Goal: Task Accomplishment & Management: Manage account settings

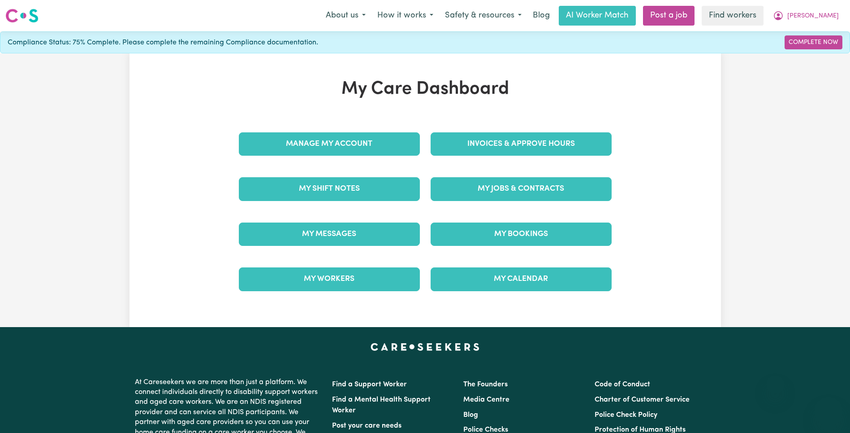
click at [486, 170] on div "My Jobs & Contracts" at bounding box center [521, 188] width 192 height 45
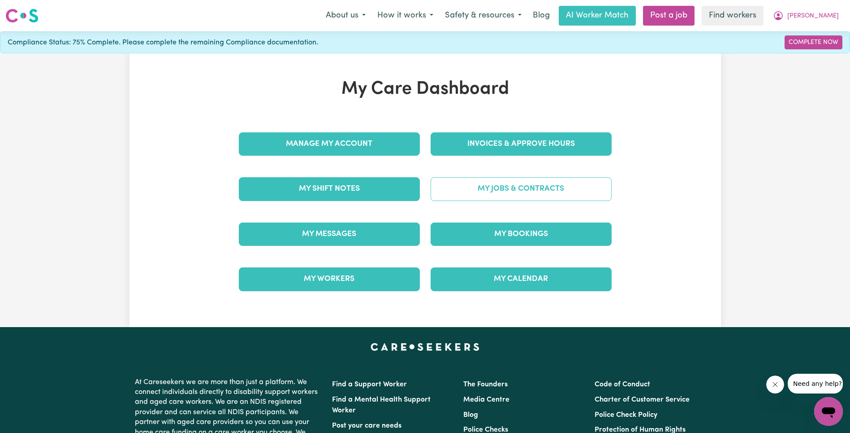
click at [503, 178] on link "My Jobs & Contracts" at bounding box center [521, 188] width 181 height 23
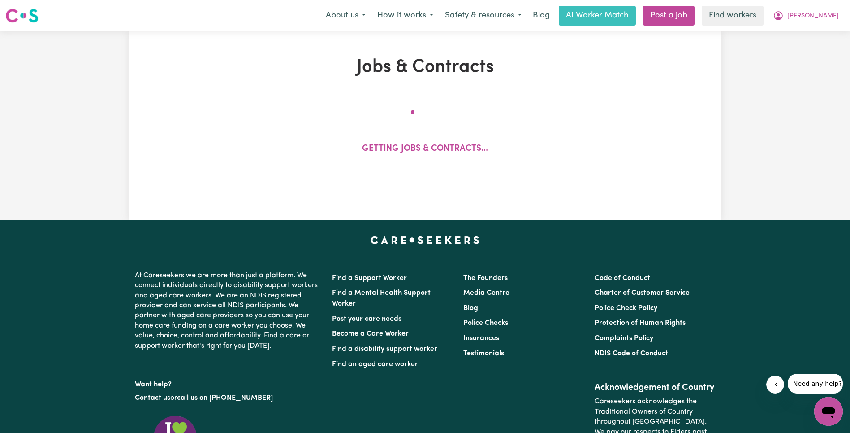
click at [640, 117] on div "Getting jobs & contracts..." at bounding box center [425, 137] width 482 height 74
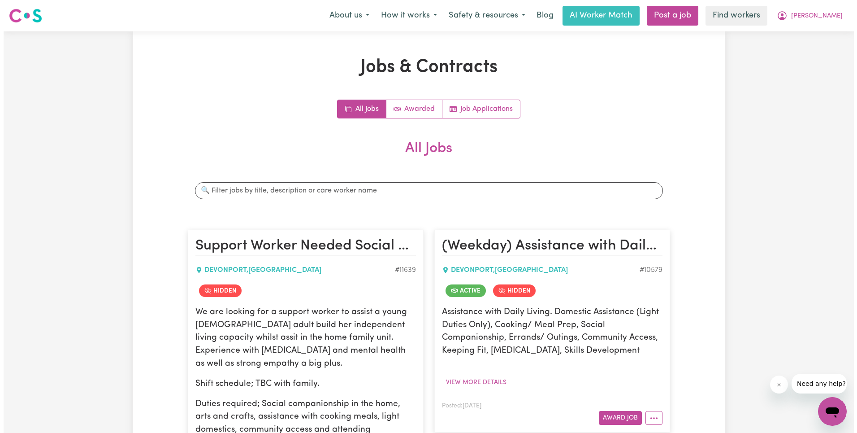
scroll to position [1151, 0]
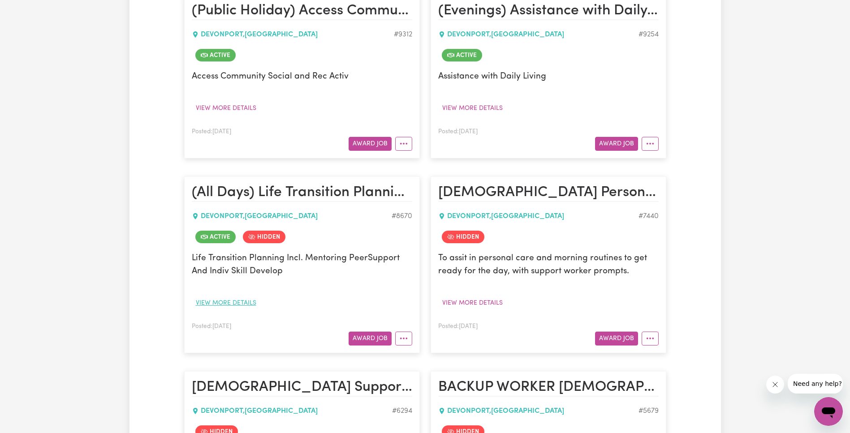
click at [228, 304] on button "View more details" at bounding box center [226, 303] width 69 height 14
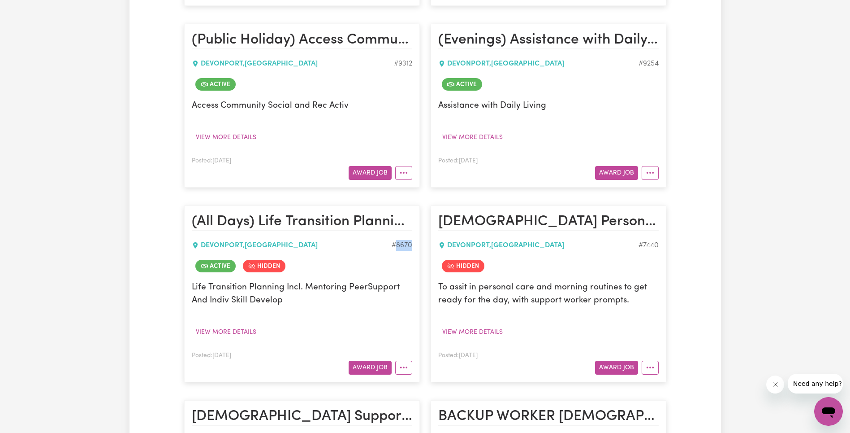
scroll to position [1185, 0]
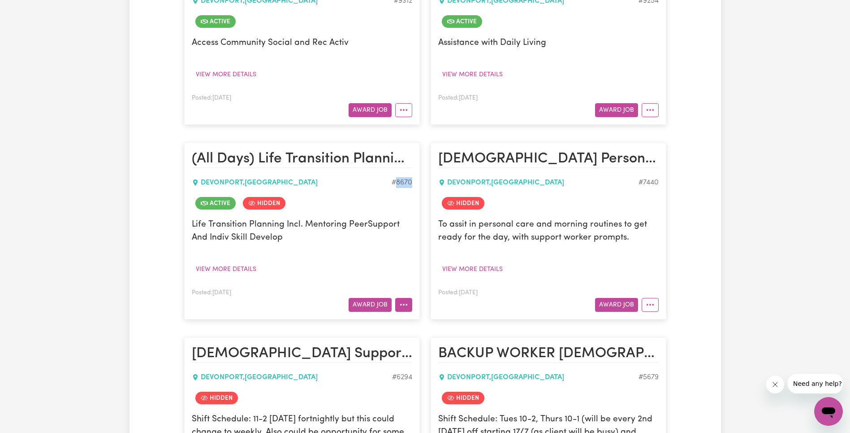
click at [407, 305] on icon "More options" at bounding box center [403, 304] width 9 height 9
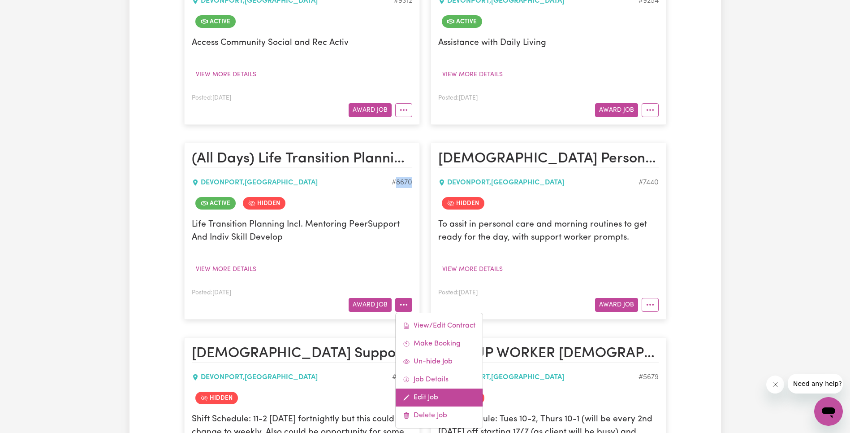
click at [429, 391] on link "Edit Job" at bounding box center [439, 397] width 87 height 18
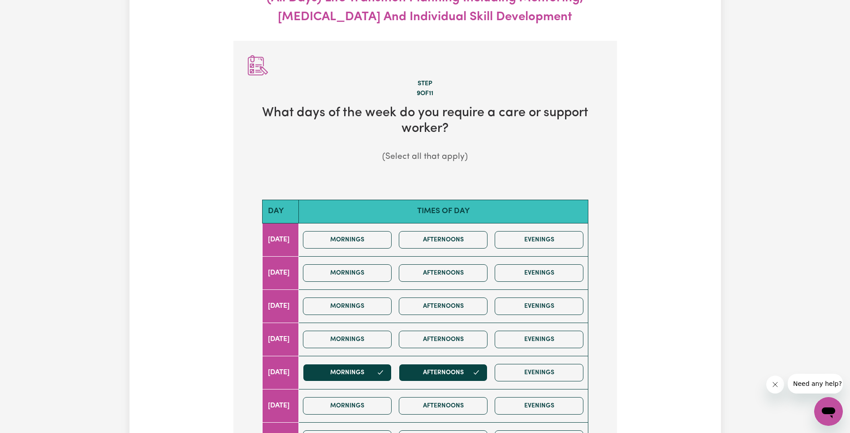
scroll to position [295, 0]
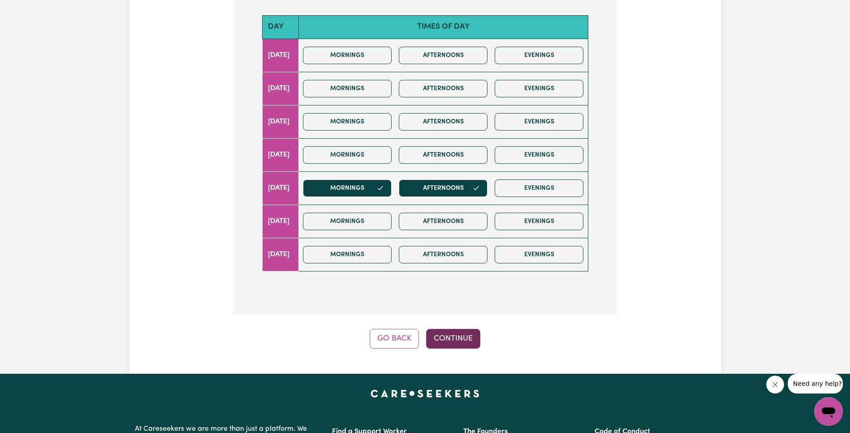
click at [464, 341] on button "Continue" at bounding box center [453, 339] width 54 height 20
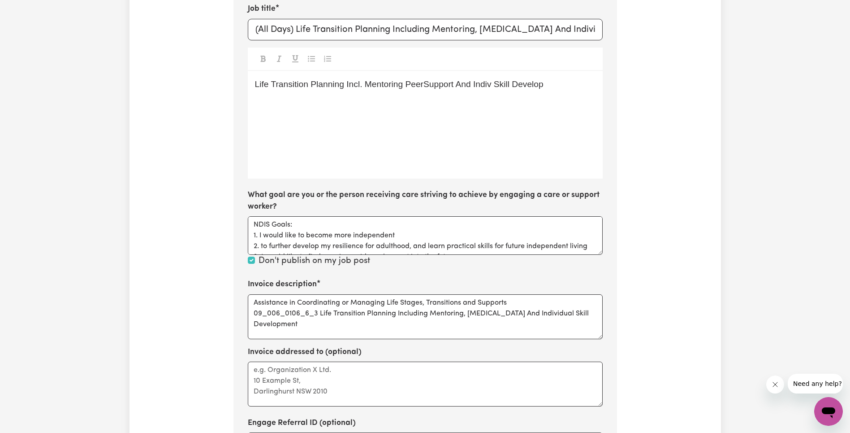
scroll to position [355, 0]
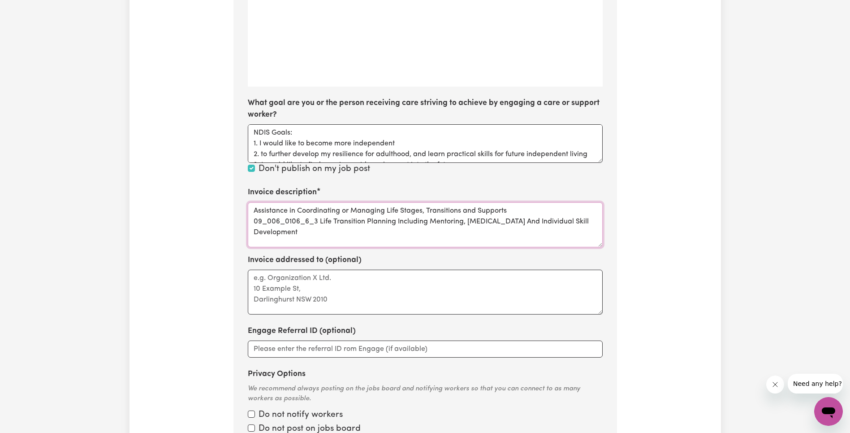
click at [298, 217] on textarea "Assistance in Coordinating or Managing Life Stages, Transitions and Supports 09…" at bounding box center [425, 224] width 355 height 45
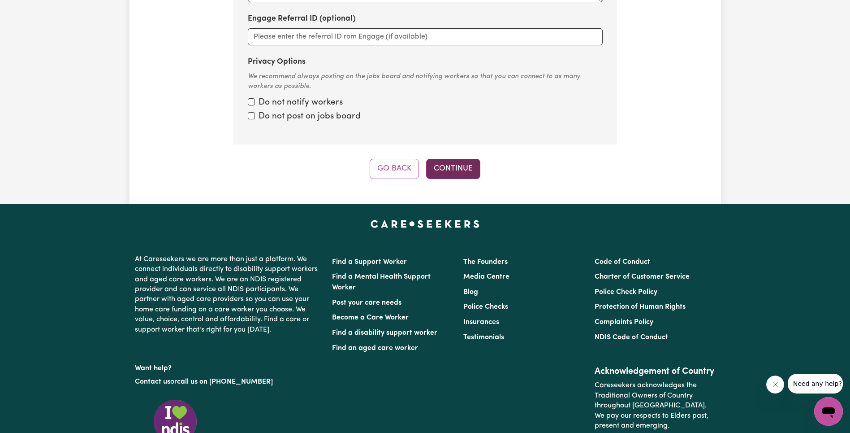
type textarea "Assistance in Coordinating or Managing Life Stages, Transitions and Supports Li…"
click at [462, 175] on button "Continue" at bounding box center [453, 169] width 54 height 20
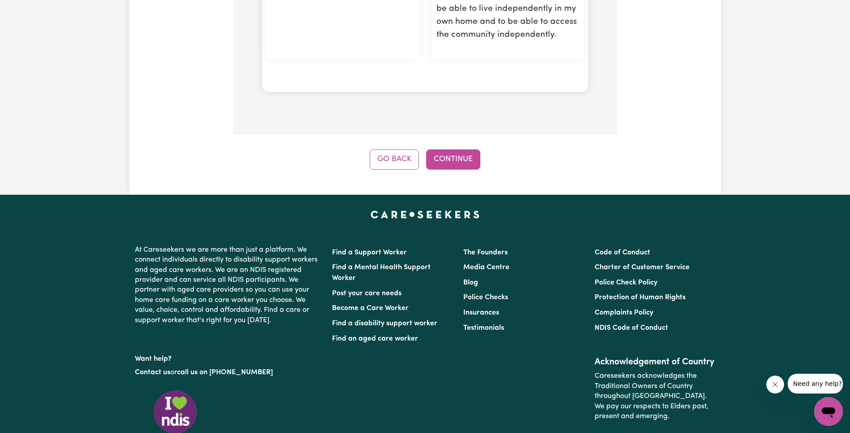
scroll to position [1195, 0]
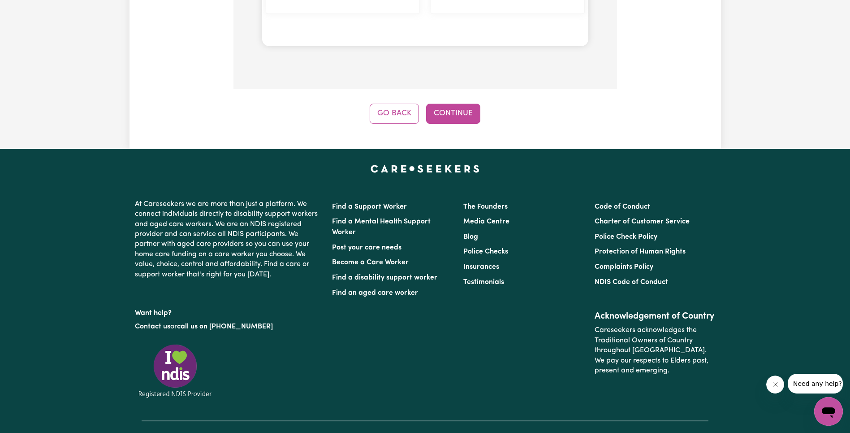
click at [449, 104] on button "Continue" at bounding box center [453, 114] width 54 height 20
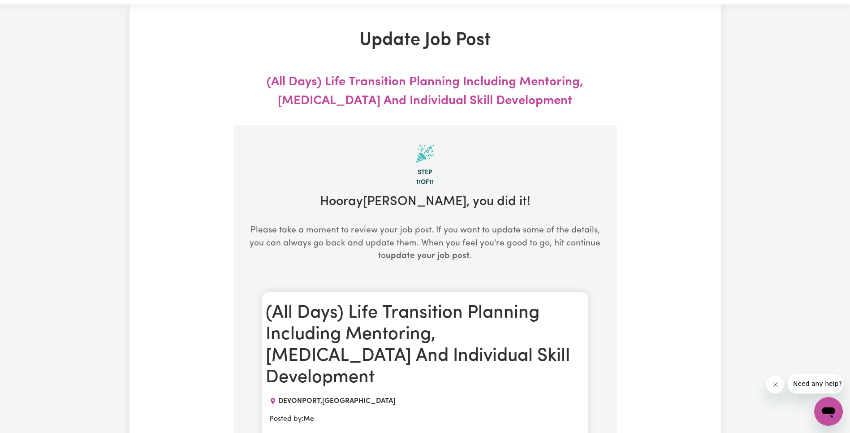
scroll to position [0, 0]
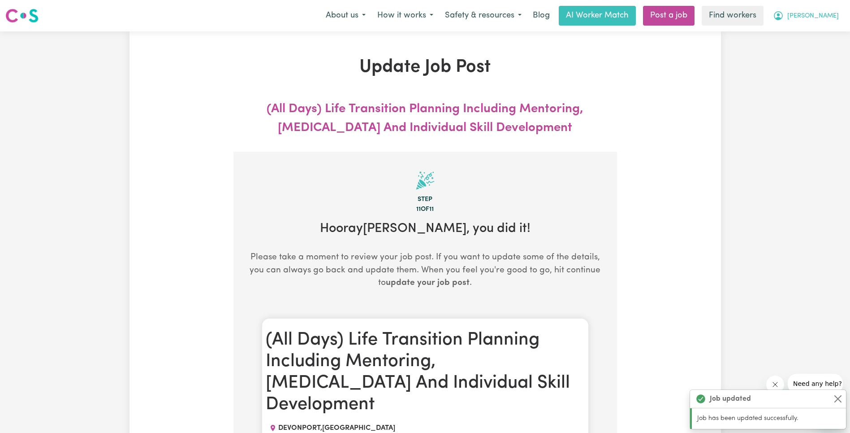
click at [824, 22] on button "[PERSON_NAME]" at bounding box center [806, 15] width 78 height 19
click at [824, 39] on link "My Dashboard" at bounding box center [809, 34] width 71 height 17
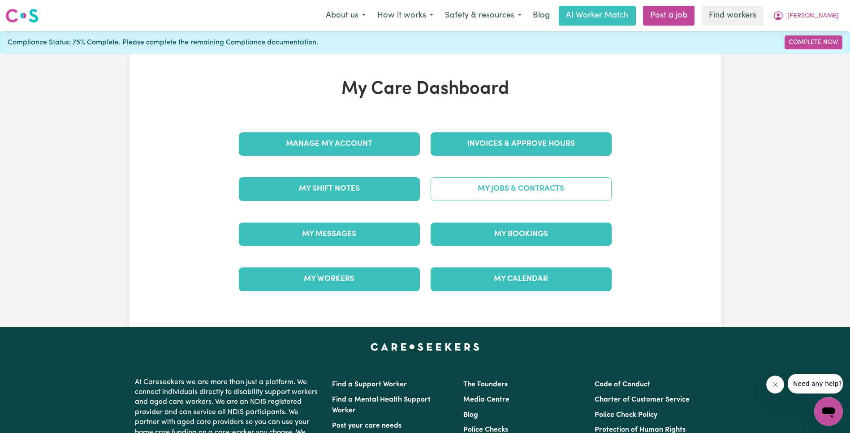
click at [551, 187] on link "My Jobs & Contracts" at bounding box center [521, 188] width 181 height 23
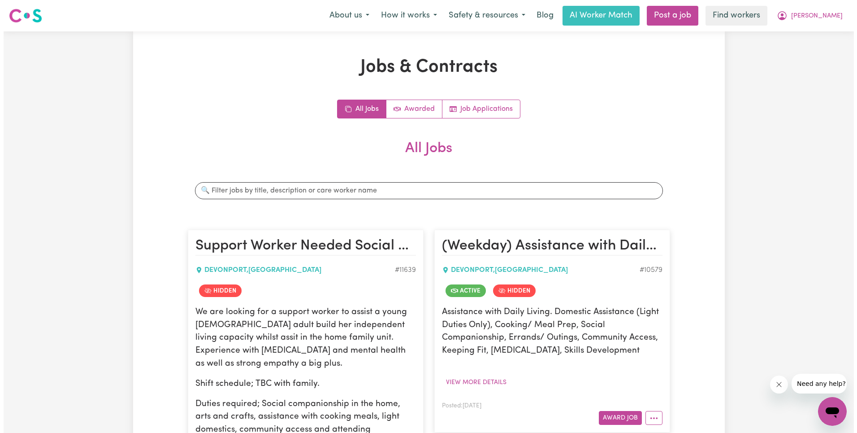
scroll to position [1151, 0]
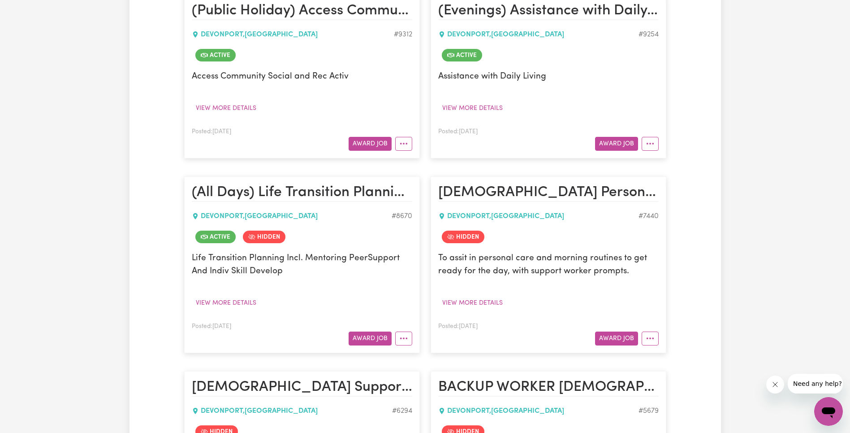
drag, startPoint x: 410, startPoint y: 337, endPoint x: 413, endPoint y: 330, distance: 7.0
click at [410, 337] on button "More options" at bounding box center [403, 338] width 17 height 14
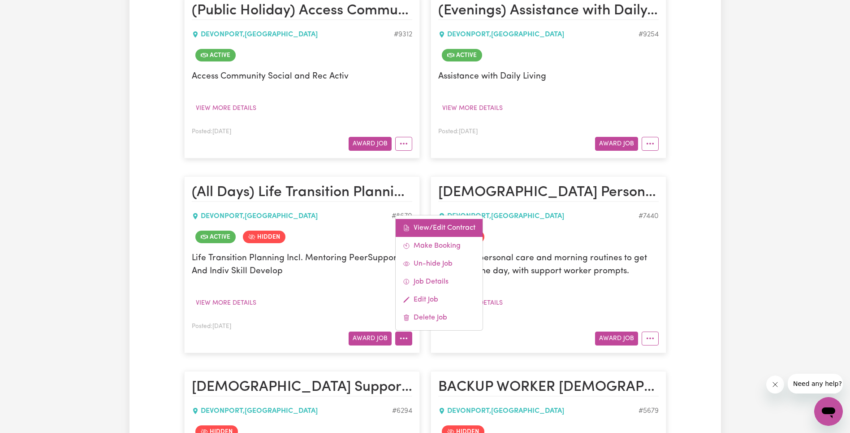
click at [452, 226] on link "View/Edit Contract" at bounding box center [439, 228] width 87 height 18
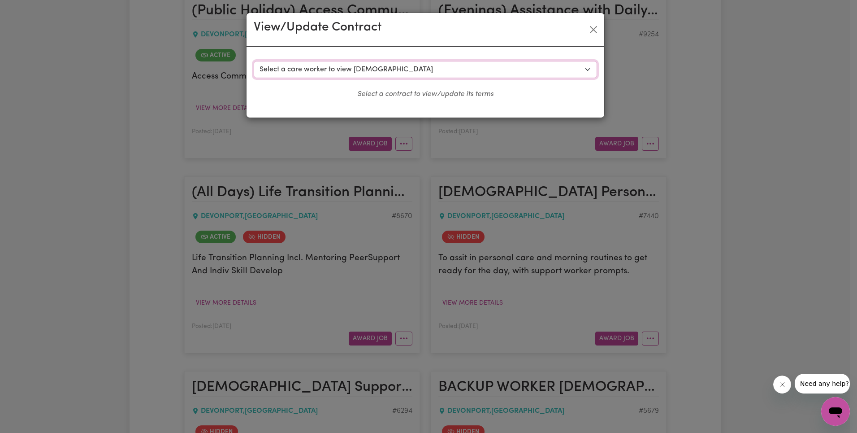
click at [420, 66] on select "Select a care worker to view [DEMOGRAPHIC_DATA] #7120 - [PERSON_NAME] (contract…" at bounding box center [425, 69] width 343 height 17
select select "9382"
select select "WEEKDAY_DAYTIME"
select select "OTHER"
select select "ONE"
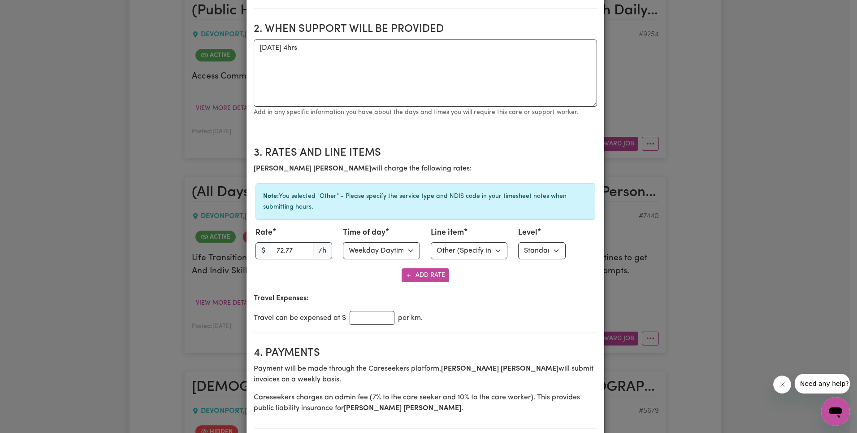
scroll to position [0, 0]
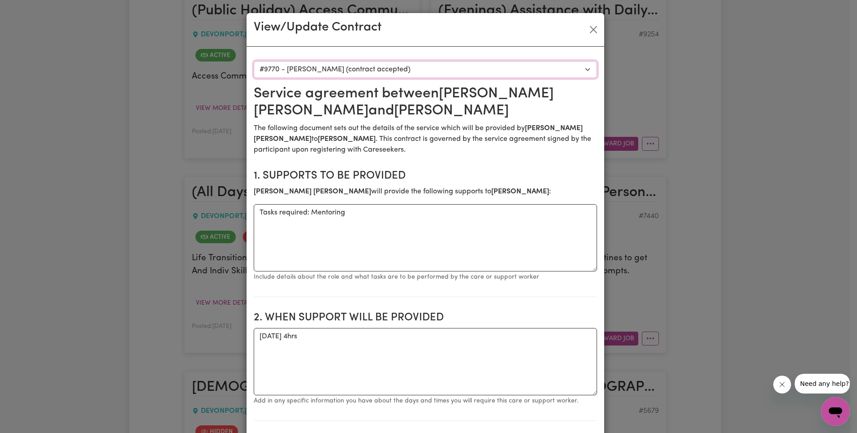
click at [371, 71] on select "Select a care worker to view [DEMOGRAPHIC_DATA] #7120 - [PERSON_NAME] (contract…" at bounding box center [425, 69] width 343 height 17
select select "9383"
type textarea "Life Transition Planning Incl. Mentoring PeerSupport And Indiv Skill Development"
type textarea "[DATE] 2hrs"
select select "WEEKDAY_DAYTIME"
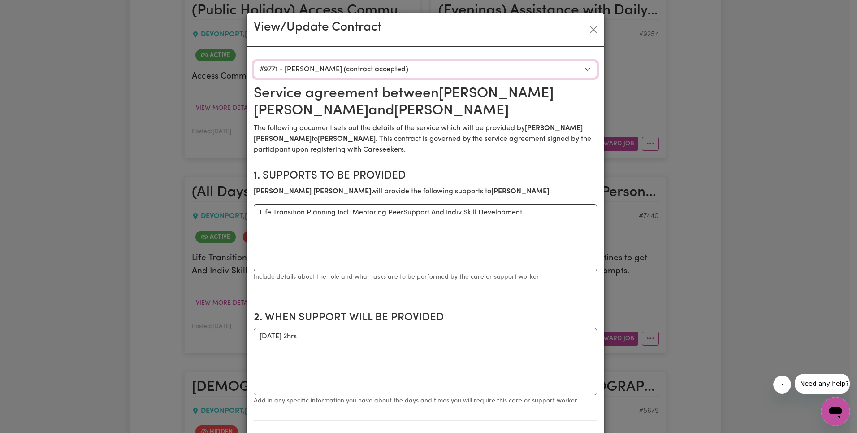
select select "OTHER"
select select "ONE"
click at [395, 61] on select "Select a care worker to view [DEMOGRAPHIC_DATA] #7120 - [PERSON_NAME] (contract…" at bounding box center [425, 69] width 343 height 17
select select "9996"
type textarea "Tasks required: Mentoring"
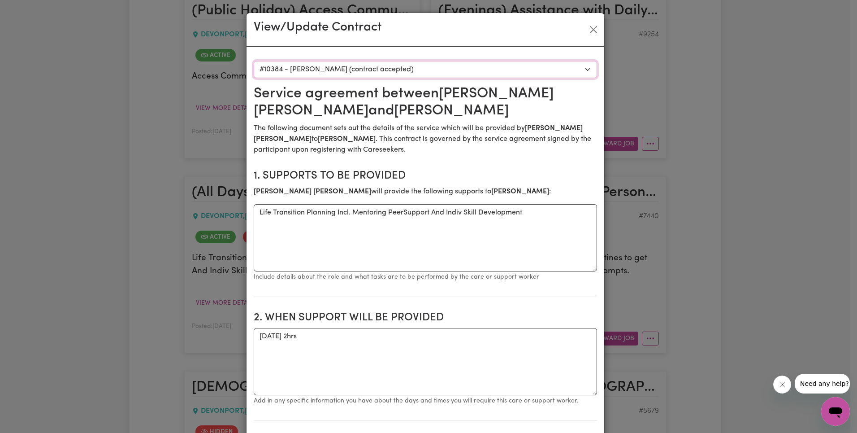
type textarea "Ad hoc as per requested."
select select "WEEKDAY_DAYTIME"
select select "OTHER"
select select "ONE"
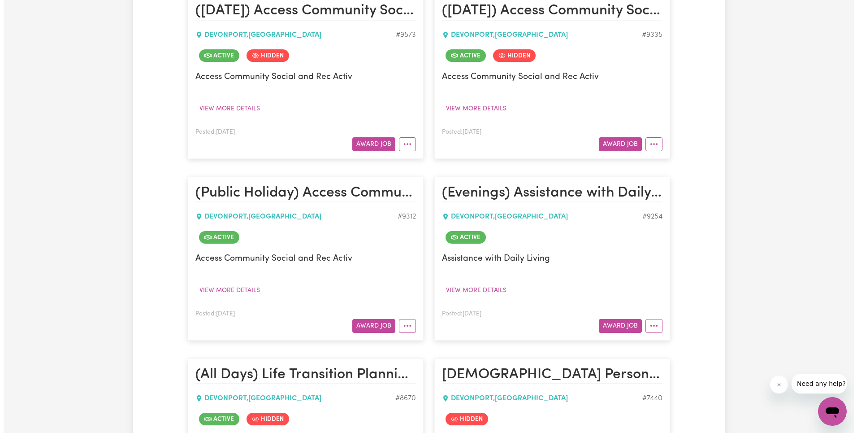
scroll to position [1018, 0]
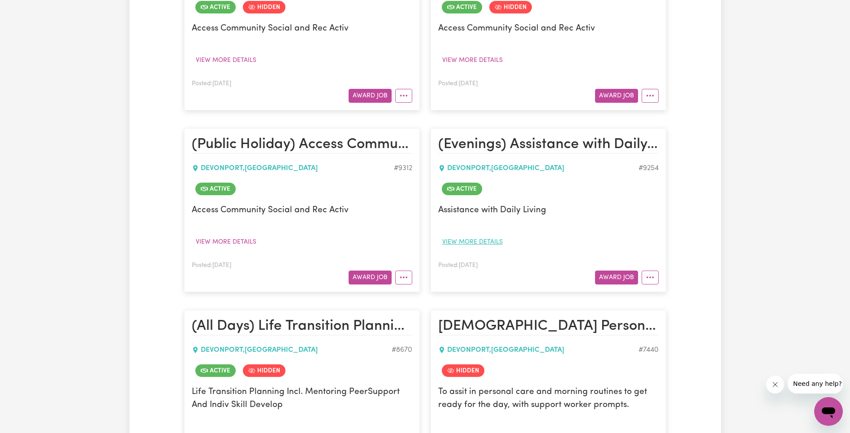
click at [478, 241] on button "View more details" at bounding box center [472, 242] width 69 height 14
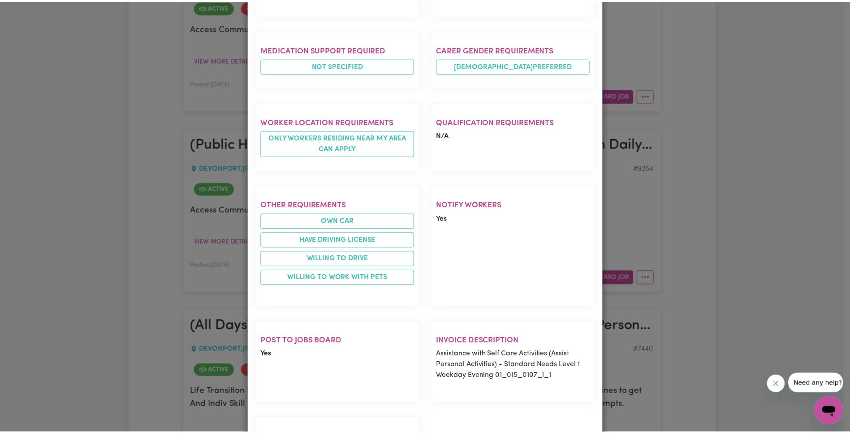
scroll to position [571, 0]
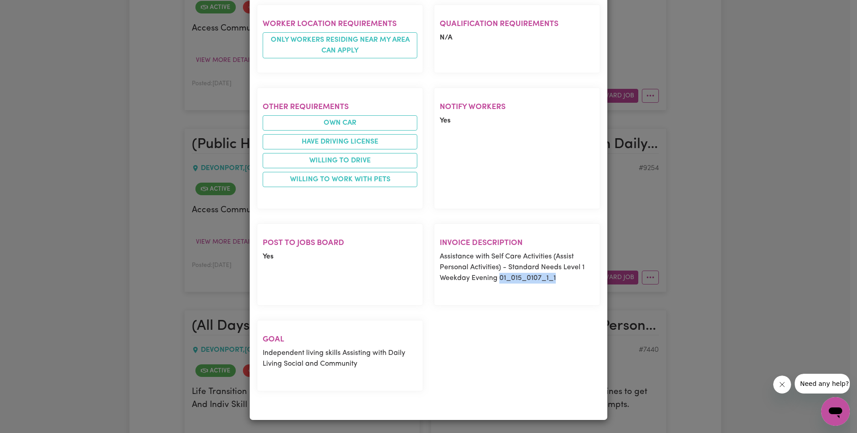
drag, startPoint x: 497, startPoint y: 277, endPoint x: 561, endPoint y: 279, distance: 63.7
click at [561, 279] on p "Assistance with Self Care Activities (Assist Personal Activities) - Standard Ne…" at bounding box center [517, 267] width 155 height 32
copy p "01_015_0107_1_1"
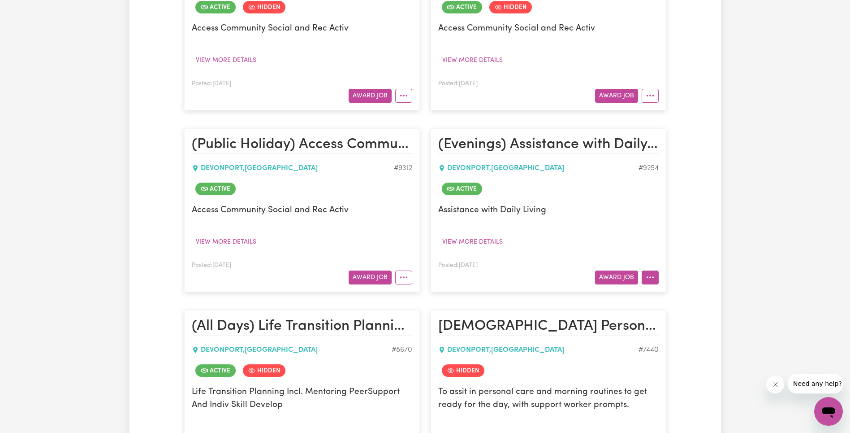
click at [654, 278] on button "More options" at bounding box center [650, 277] width 17 height 14
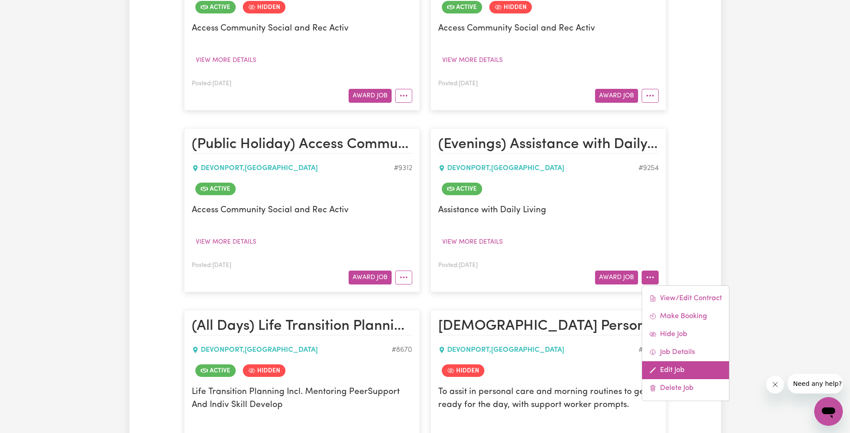
click at [690, 367] on link "Edit Job" at bounding box center [685, 370] width 87 height 18
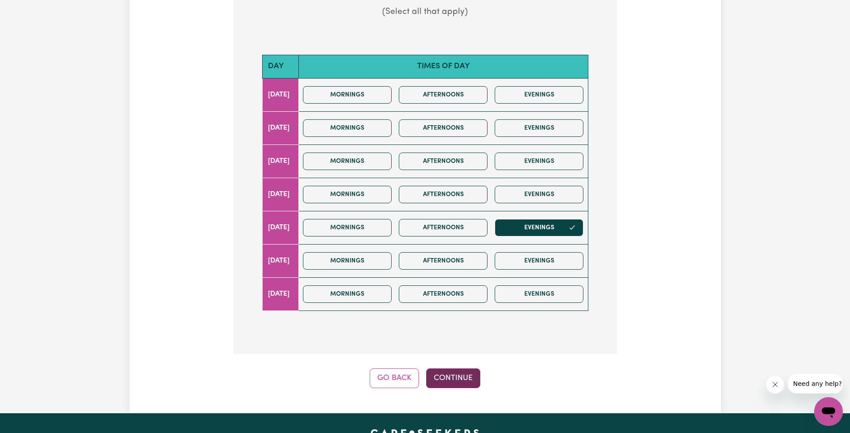
click at [451, 371] on button "Continue" at bounding box center [453, 378] width 54 height 20
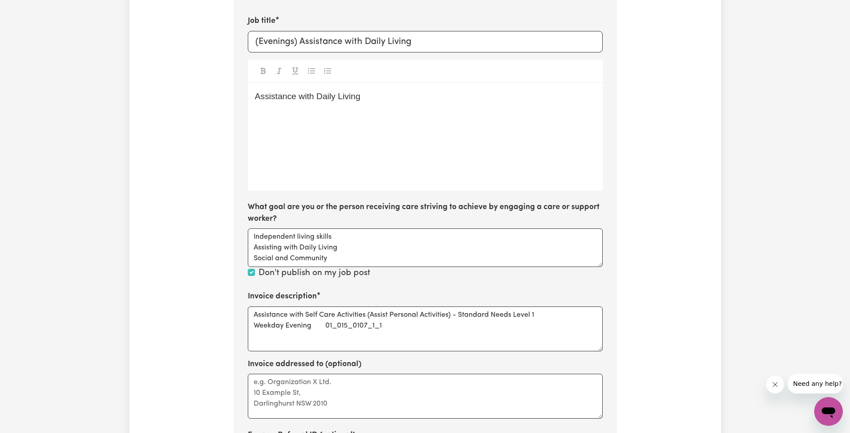
scroll to position [325, 0]
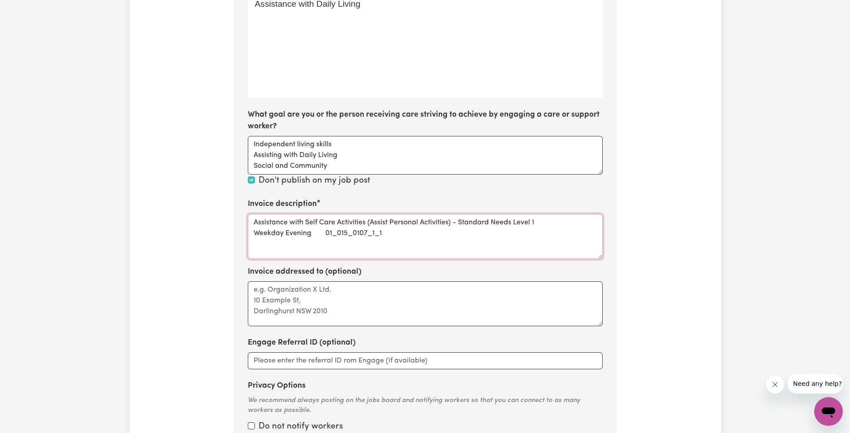
click at [351, 230] on textarea "Assistance with Self Care Activities (Assist Personal Activities) - Standard Ne…" at bounding box center [425, 236] width 355 height 45
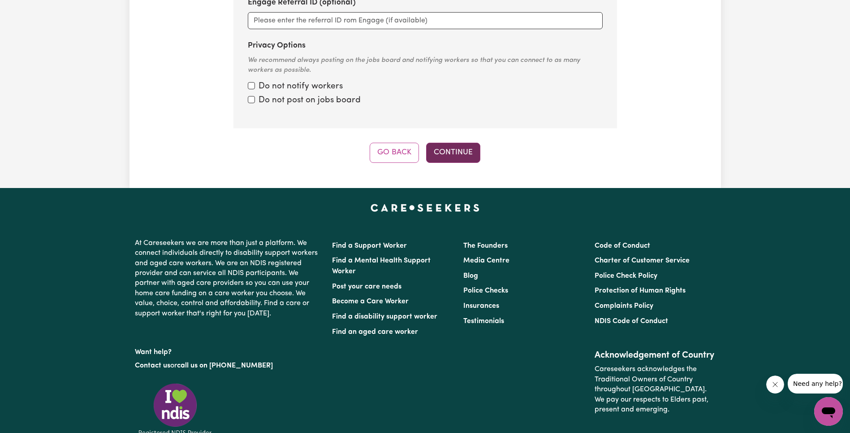
type textarea "Assistance with Self Care Activities (Assist Personal Activities) - Standard Ne…"
click at [457, 147] on button "Continue" at bounding box center [453, 153] width 54 height 20
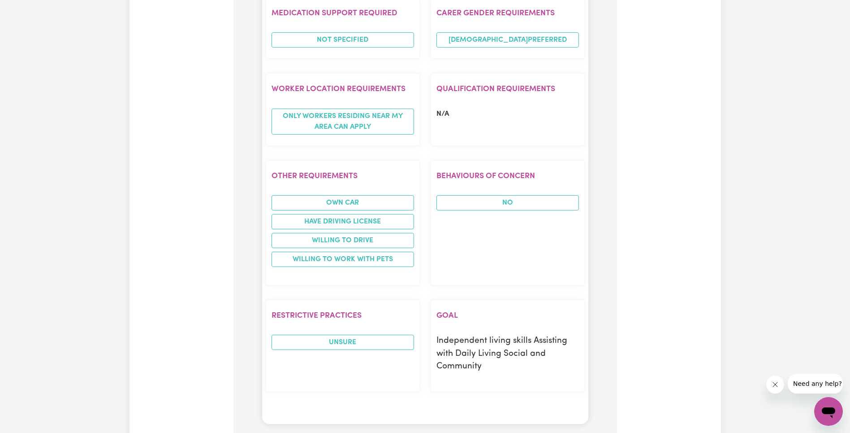
scroll to position [1174, 0]
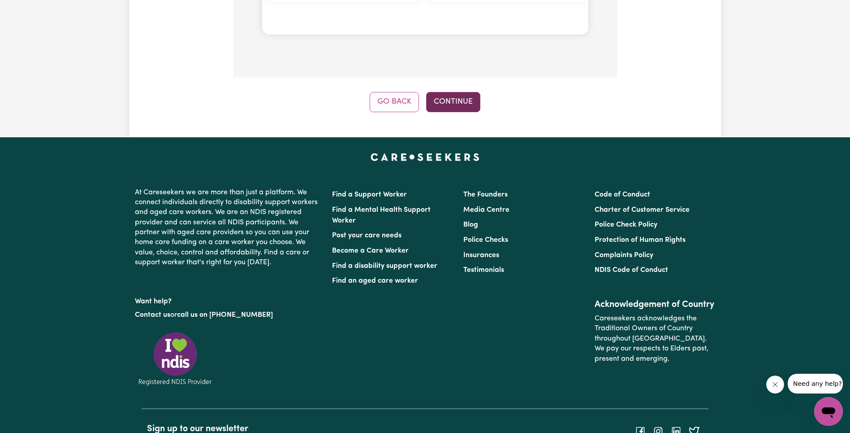
click at [453, 92] on button "Continue" at bounding box center [453, 102] width 54 height 20
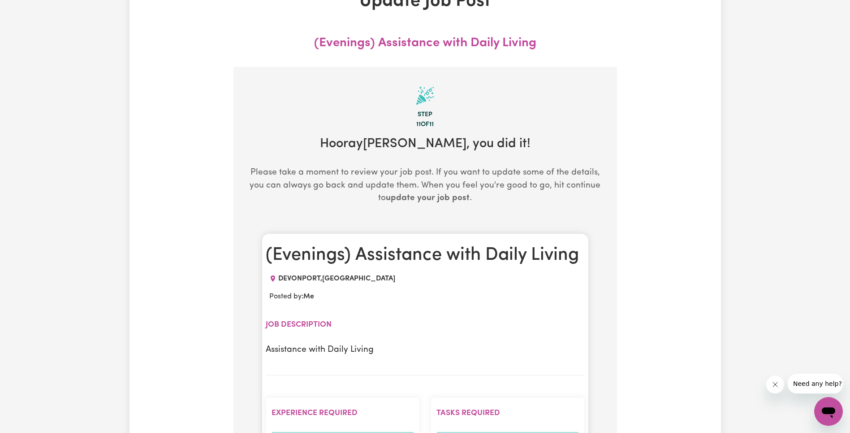
scroll to position [0, 0]
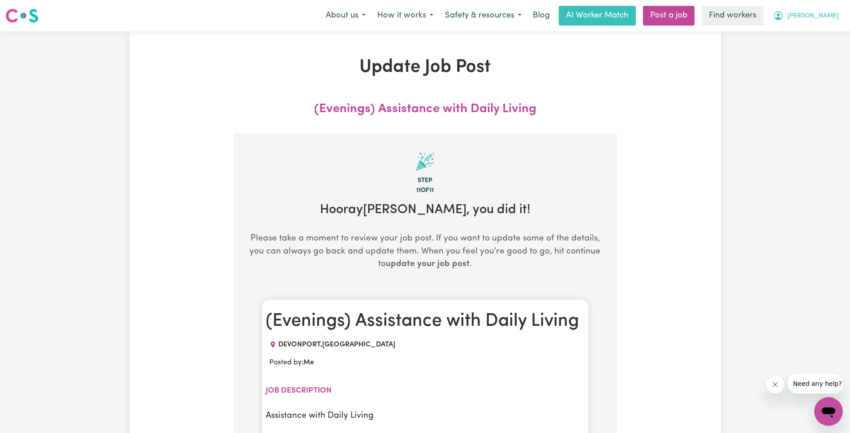
click at [829, 15] on span "[PERSON_NAME]" at bounding box center [814, 16] width 52 height 10
click at [822, 33] on link "My Dashboard" at bounding box center [809, 34] width 71 height 17
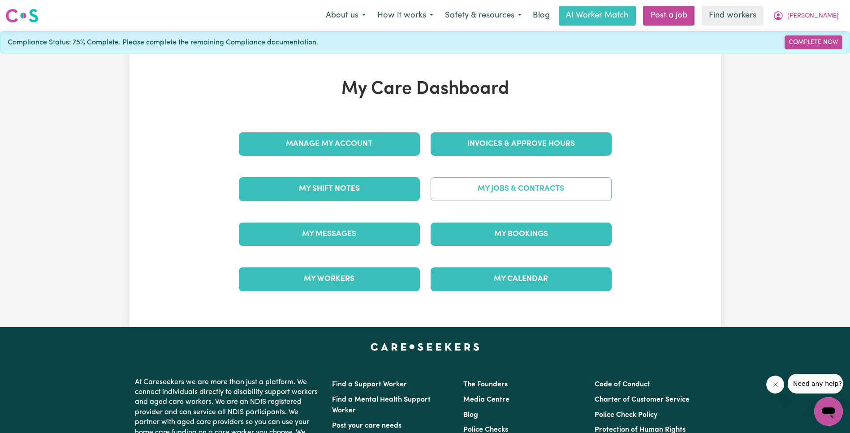
click at [546, 194] on link "My Jobs & Contracts" at bounding box center [521, 188] width 181 height 23
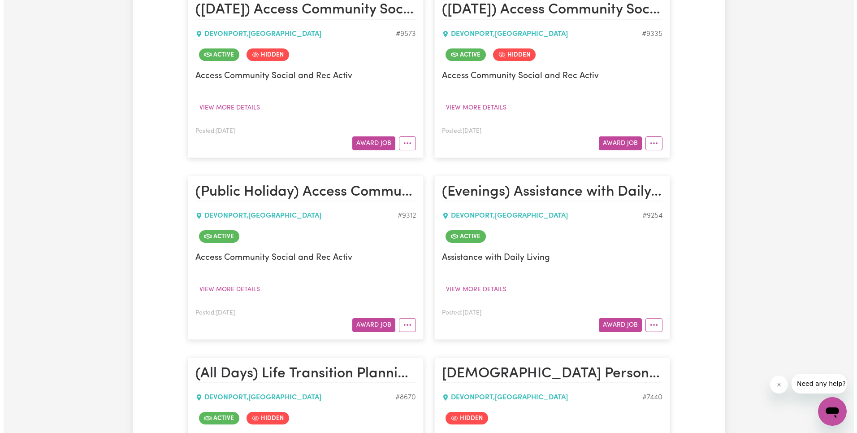
scroll to position [1062, 0]
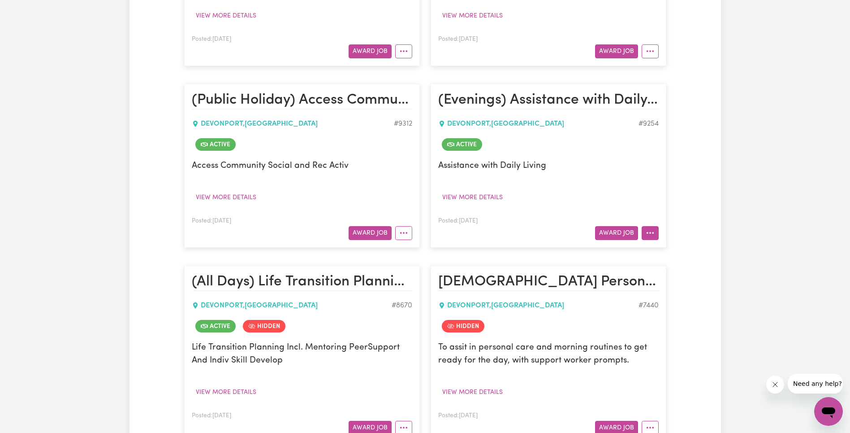
drag, startPoint x: 650, startPoint y: 230, endPoint x: 650, endPoint y: 238, distance: 7.6
click at [650, 230] on button "More options" at bounding box center [650, 233] width 17 height 14
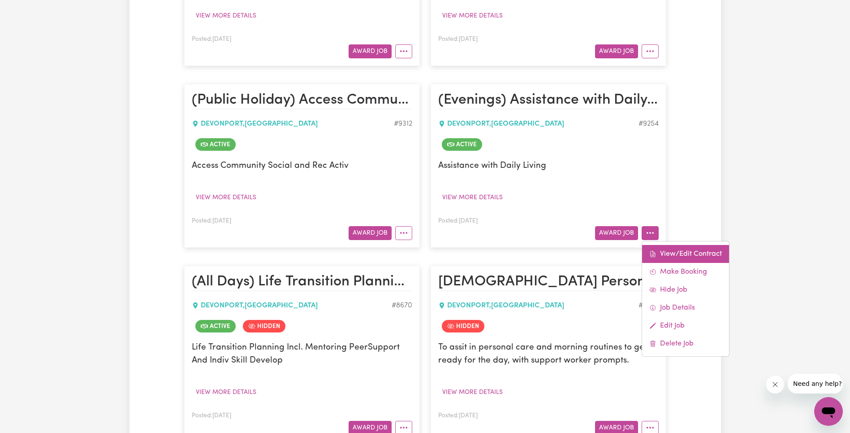
click at [666, 259] on link "View/Edit Contract" at bounding box center [685, 254] width 87 height 18
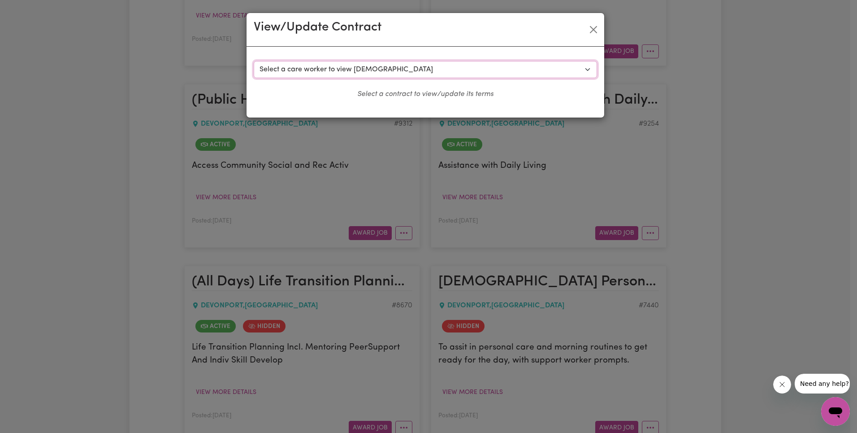
click at [334, 72] on select "Select a care worker to view [DEMOGRAPHIC_DATA] #7409 - [PERSON_NAME] (contract…" at bounding box center [425, 69] width 343 height 17
select select "9842"
select select "WEEKDAY_EVENING"
select select "ASSISTANCE_SELF_CARE"
select select "ONE"
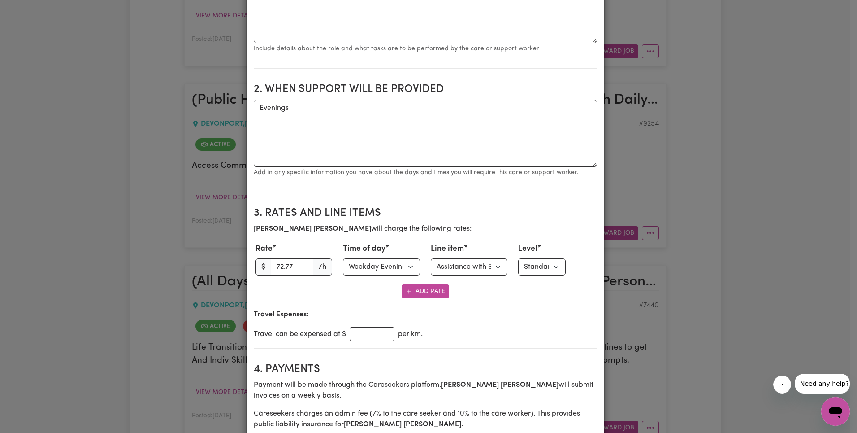
scroll to position [274, 0]
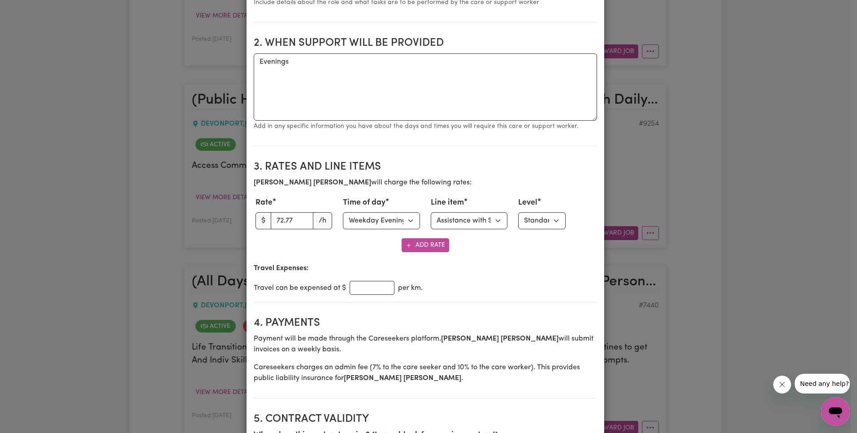
click at [472, 221] on select "Select line item Assistance with Self Care Activities Assistance with personal …" at bounding box center [469, 220] width 77 height 17
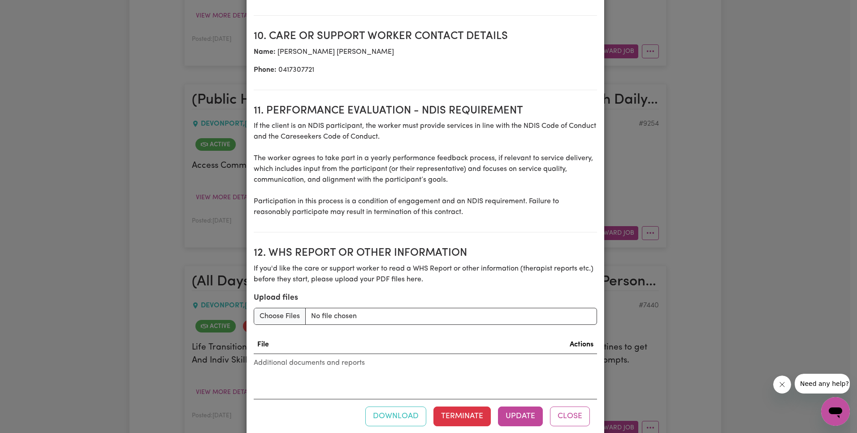
scroll to position [1155, 0]
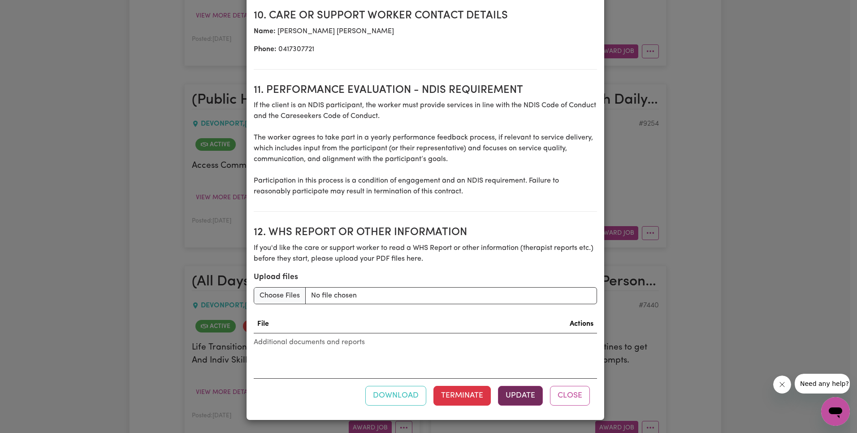
click at [523, 386] on div "Download Terminate Update Close" at bounding box center [477, 396] width 225 height 20
click at [522, 389] on button "Update" at bounding box center [520, 396] width 45 height 20
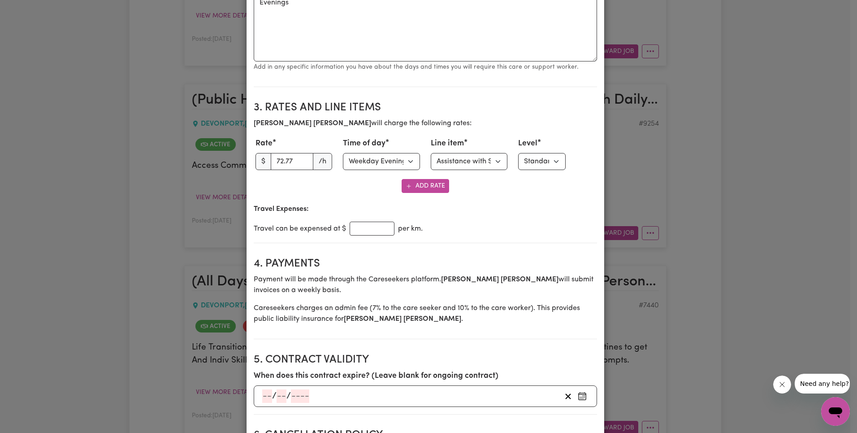
scroll to position [0, 0]
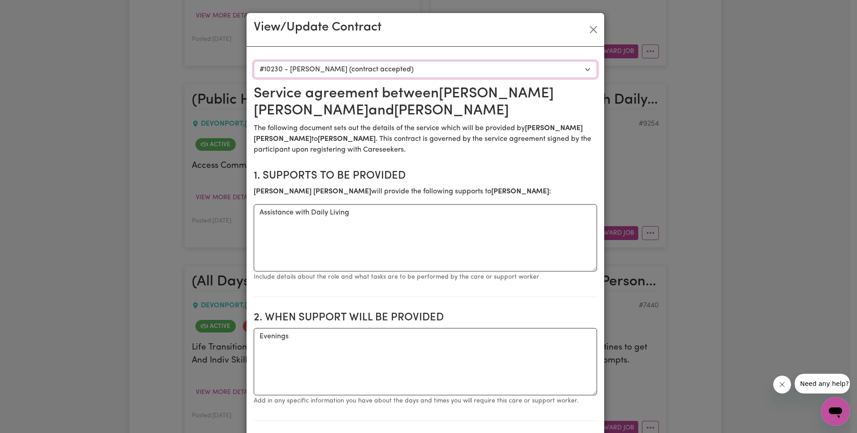
click at [423, 69] on select "Select a care worker to view [DEMOGRAPHIC_DATA] #7409 - [PERSON_NAME] (contract…" at bounding box center [425, 69] width 343 height 17
select select "9845"
type input "62"
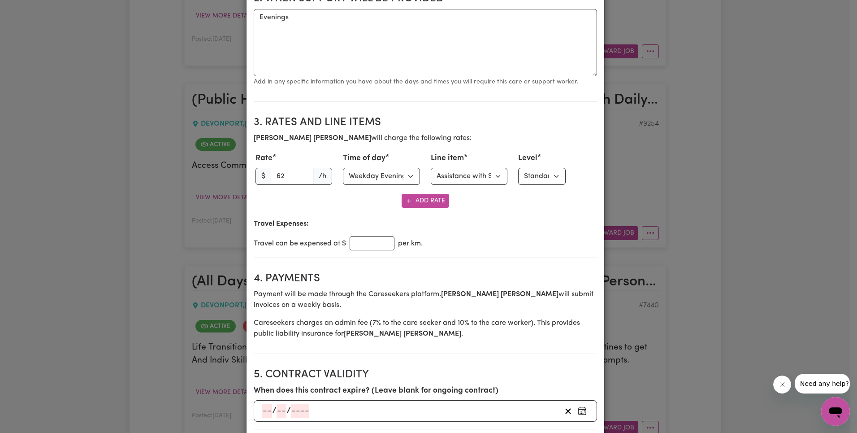
scroll to position [324, 0]
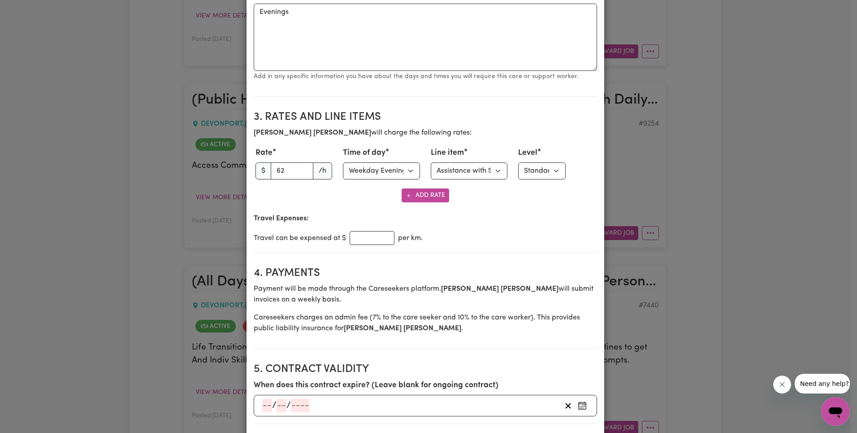
click at [478, 171] on select "Select line item Assistance with Self Care Activities Assistance with personal …" at bounding box center [469, 170] width 77 height 17
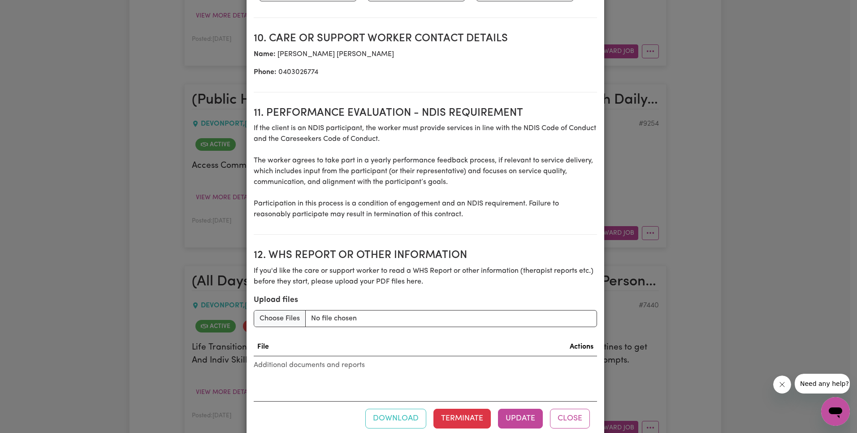
scroll to position [1155, 0]
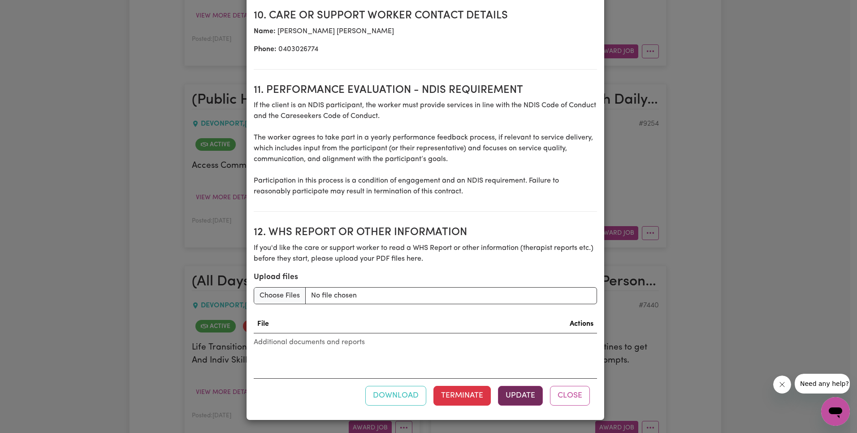
click at [520, 393] on button "Update" at bounding box center [520, 396] width 45 height 20
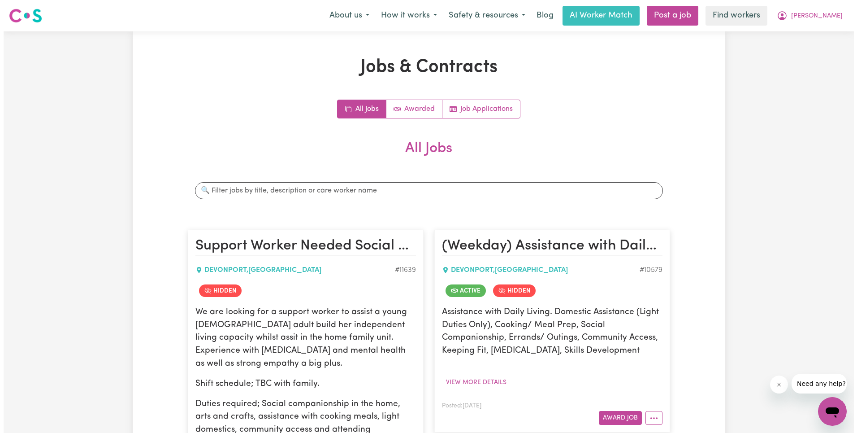
scroll to position [606, 0]
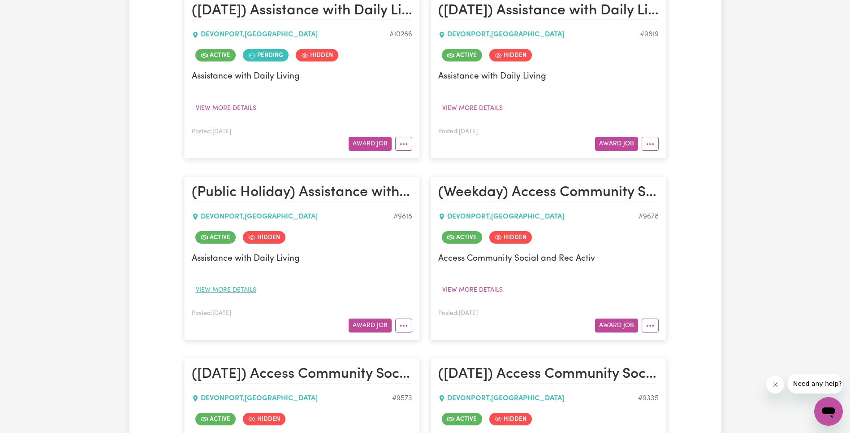
click at [234, 290] on button "View more details" at bounding box center [226, 290] width 69 height 14
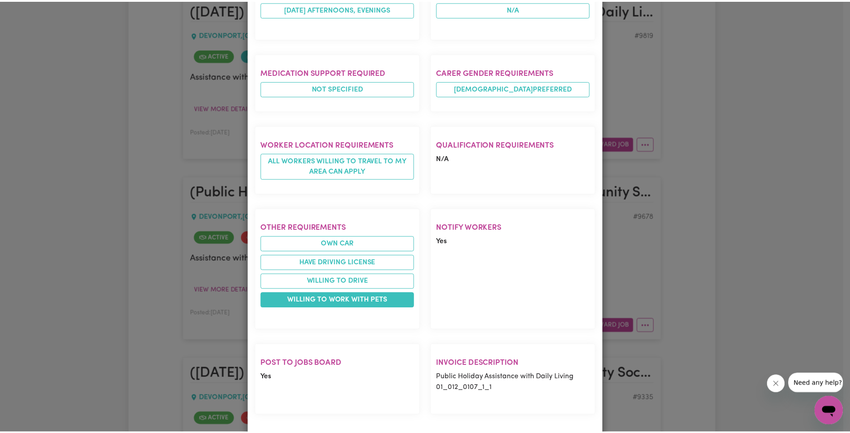
scroll to position [515, 0]
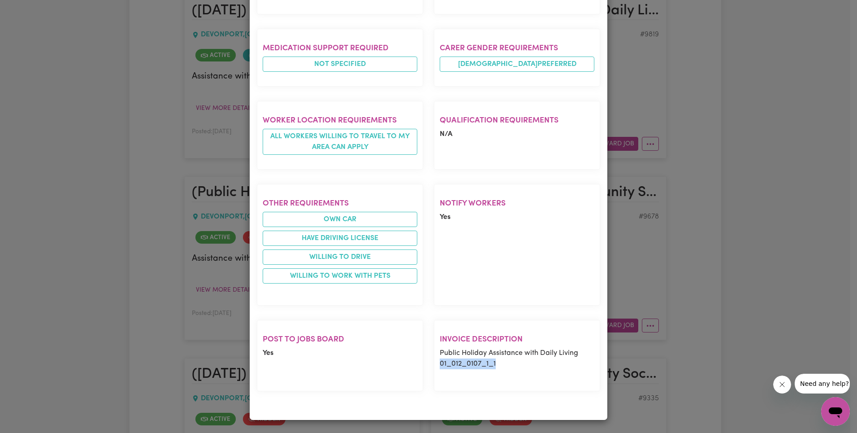
drag, startPoint x: 437, startPoint y: 364, endPoint x: 529, endPoint y: 363, distance: 92.3
click at [529, 363] on p "Public Holiday Assistance with Daily Living 01_012_0107_1_1" at bounding box center [517, 358] width 155 height 22
copy p "01_012_0107_1_1"
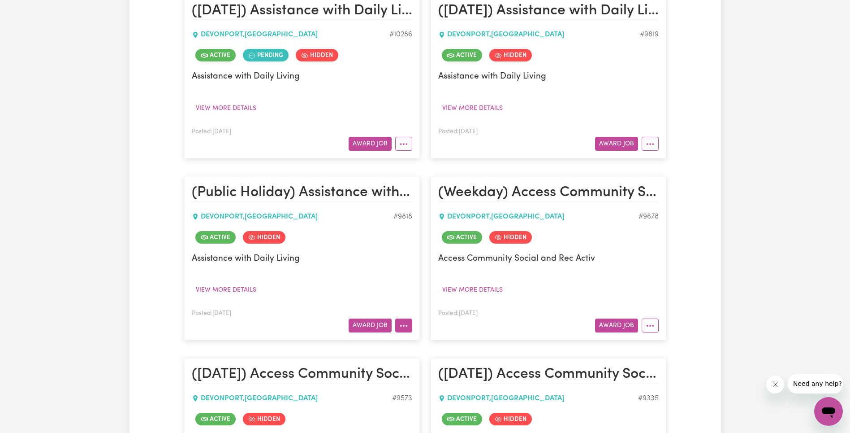
click at [413, 327] on article "(Public Holiday) Assistance with Daily Living [GEOGRAPHIC_DATA] , [GEOGRAPHIC_D…" at bounding box center [302, 258] width 236 height 164
click at [411, 327] on button "More options" at bounding box center [403, 325] width 17 height 14
click at [401, 213] on div "# 9818" at bounding box center [403, 216] width 19 height 11
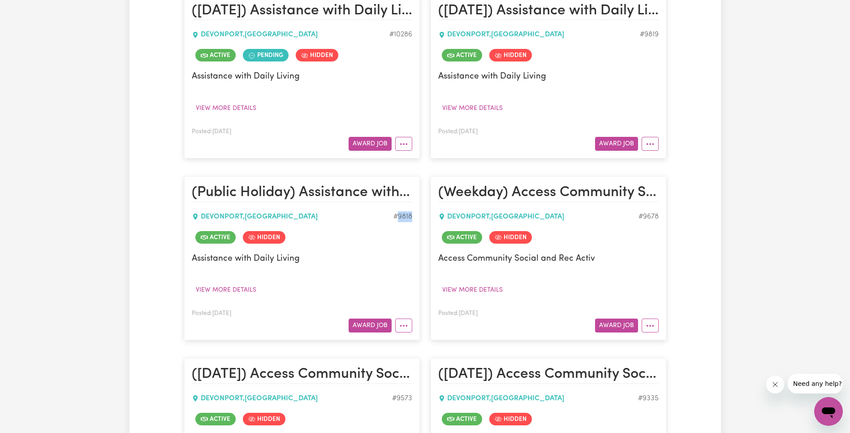
copy div "9818"
click at [424, 195] on div "(Public Holiday) Assistance with Daily Living [GEOGRAPHIC_DATA] , [GEOGRAPHIC_D…" at bounding box center [302, 258] width 247 height 182
click at [402, 326] on icon "More options" at bounding box center [403, 325] width 9 height 9
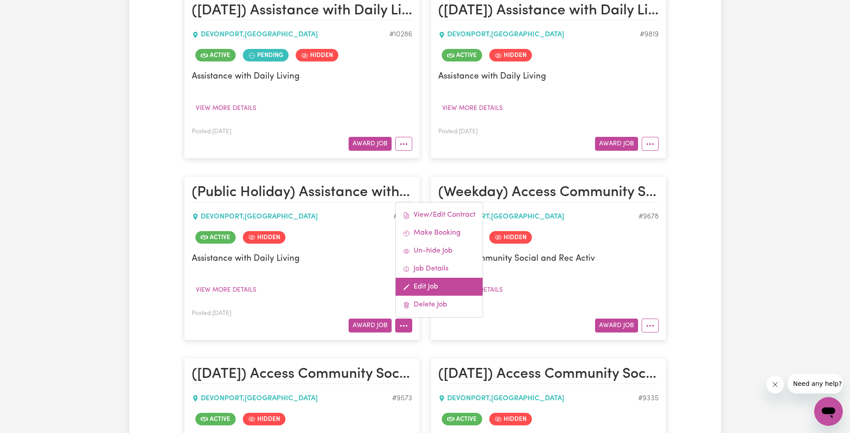
click at [443, 284] on link "Edit Job" at bounding box center [439, 286] width 87 height 18
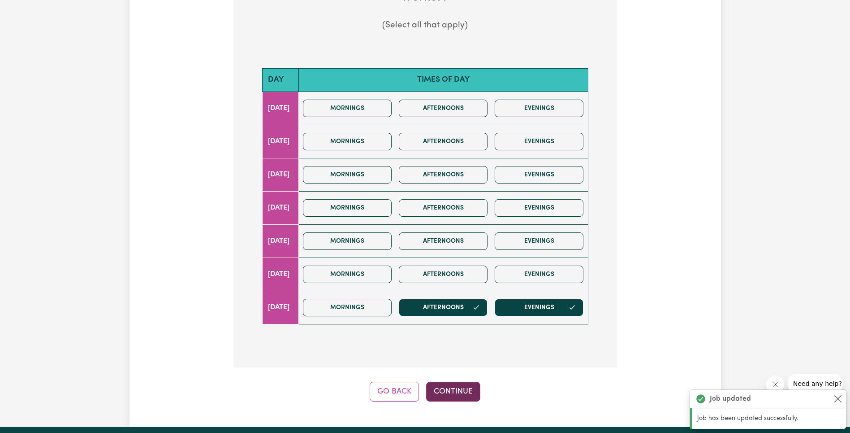
click at [462, 389] on button "Continue" at bounding box center [453, 391] width 54 height 20
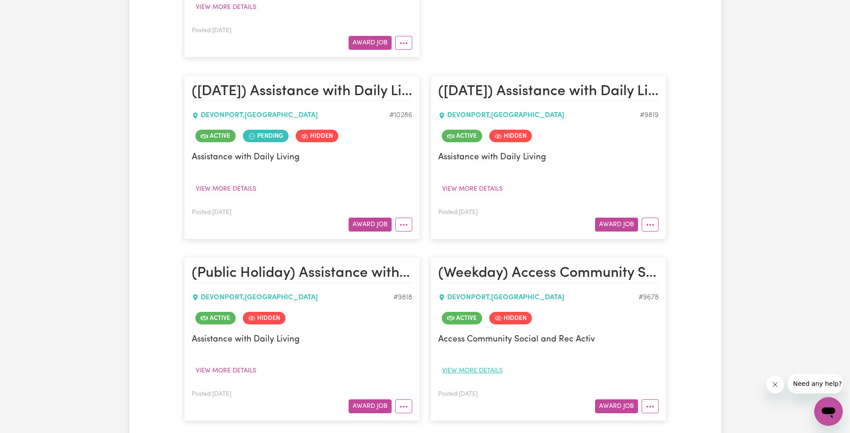
scroll to position [543, 0]
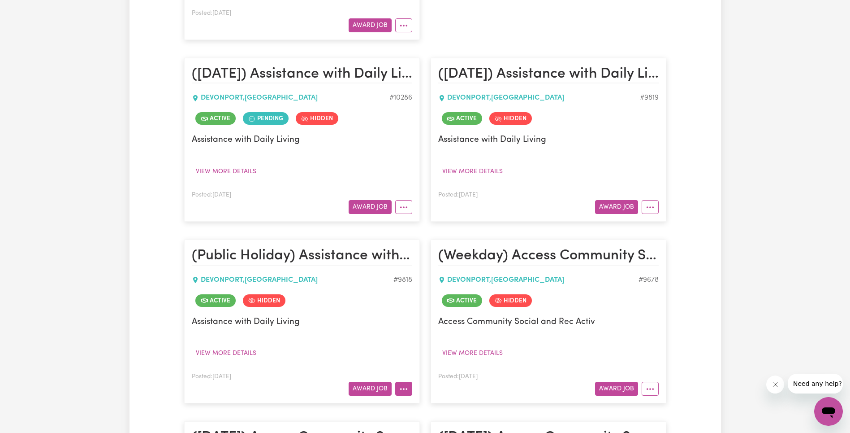
drag, startPoint x: 398, startPoint y: 388, endPoint x: 408, endPoint y: 385, distance: 10.3
click at [398, 388] on button "More options" at bounding box center [403, 388] width 17 height 14
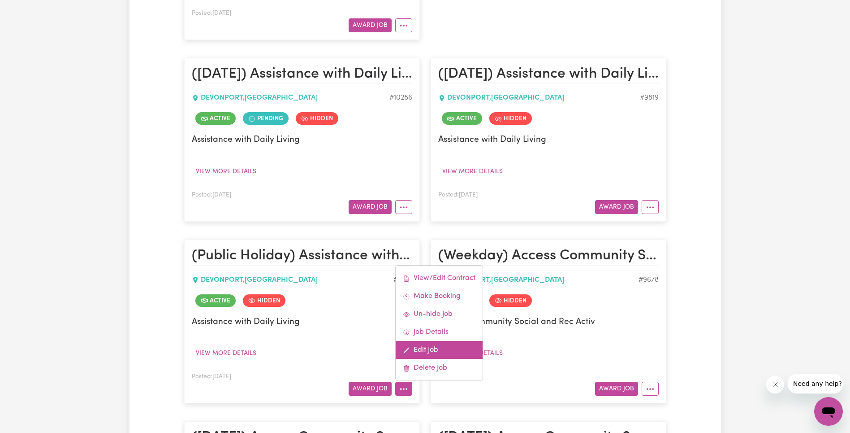
click at [425, 352] on link "Edit Job" at bounding box center [439, 350] width 87 height 18
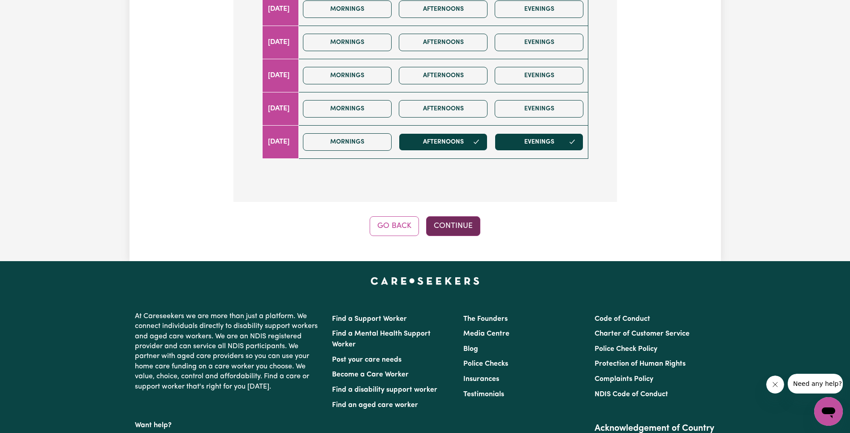
click at [464, 234] on button "Continue" at bounding box center [453, 226] width 54 height 20
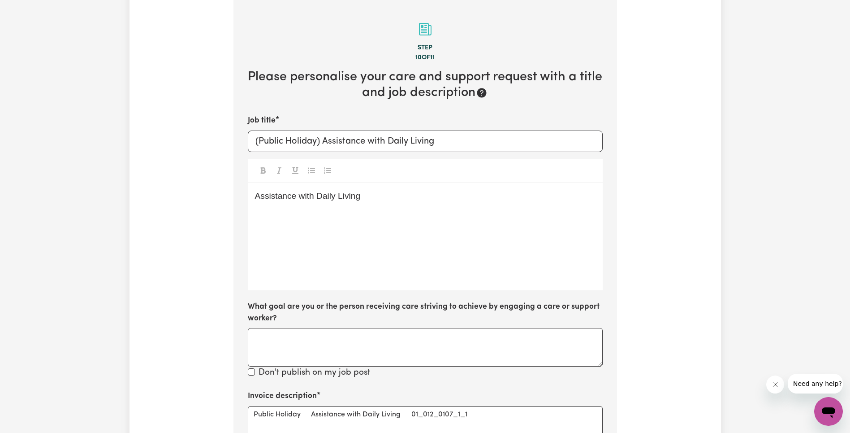
scroll to position [460, 0]
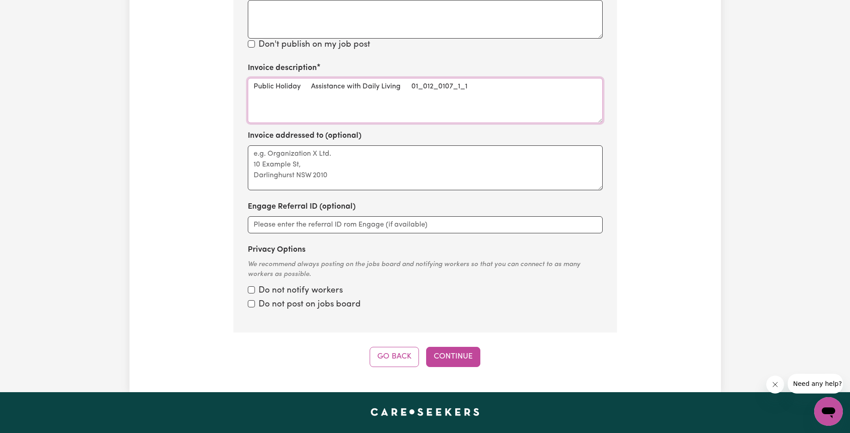
drag, startPoint x: 417, startPoint y: 84, endPoint x: 516, endPoint y: 87, distance: 98.6
click at [516, 87] on textarea "Public Holiday Assistance with Daily Living 01_012_0107_1_1" at bounding box center [425, 100] width 355 height 45
type textarea "Public Holiday Assistance with Daily Living"
click at [454, 356] on button "Continue" at bounding box center [453, 357] width 54 height 20
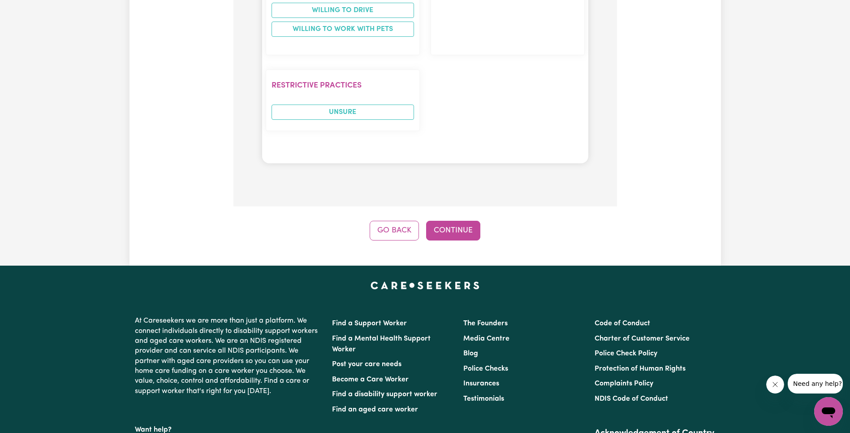
click at [461, 236] on button "Continue" at bounding box center [453, 231] width 54 height 20
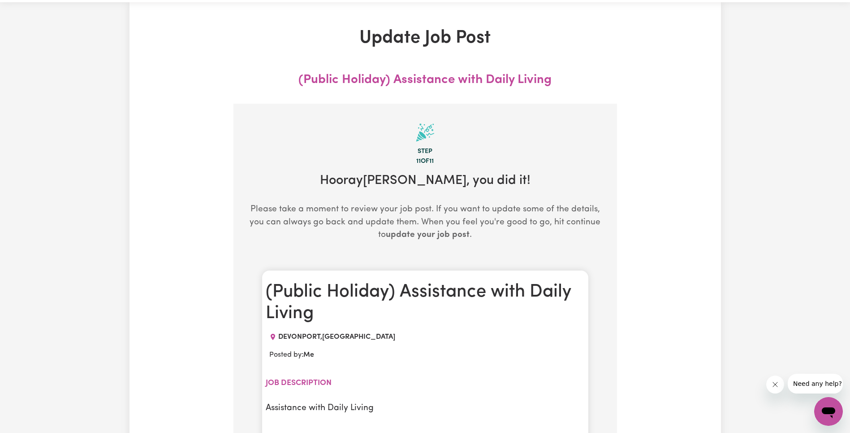
scroll to position [0, 0]
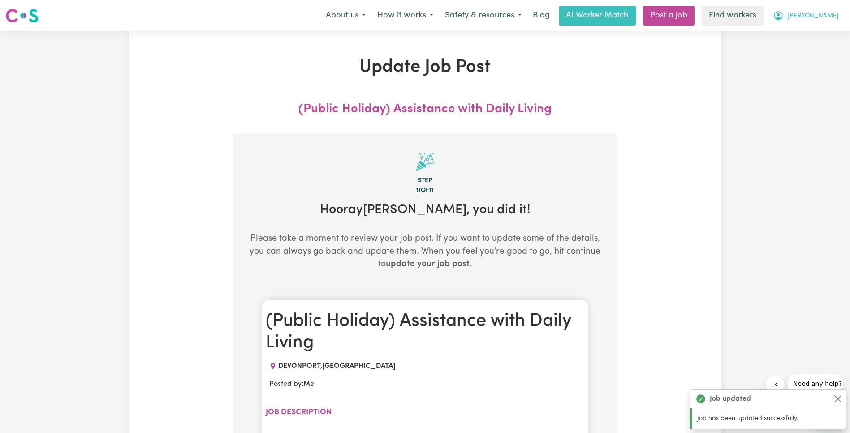
click at [841, 9] on button "[PERSON_NAME]" at bounding box center [806, 15] width 78 height 19
click at [814, 35] on link "My Dashboard" at bounding box center [809, 34] width 71 height 17
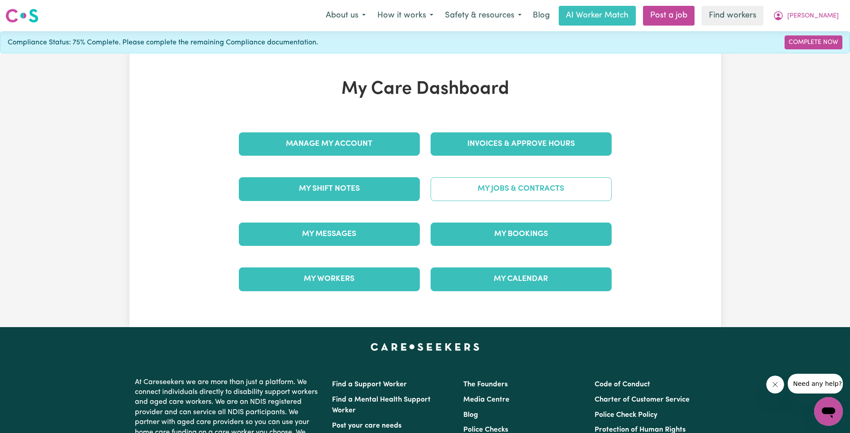
click at [506, 195] on link "My Jobs & Contracts" at bounding box center [521, 188] width 181 height 23
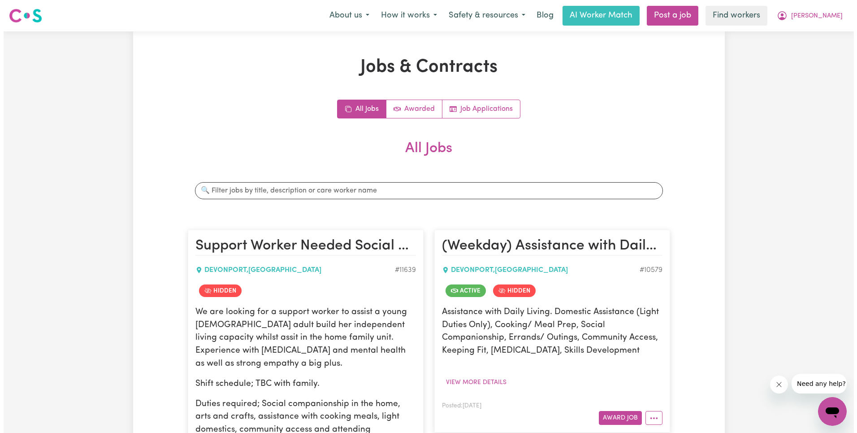
scroll to position [606, 0]
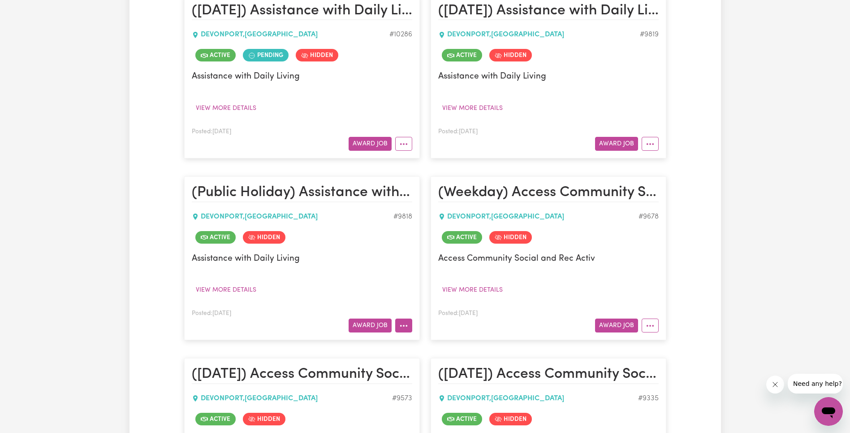
click at [412, 328] on button "More options" at bounding box center [403, 325] width 17 height 14
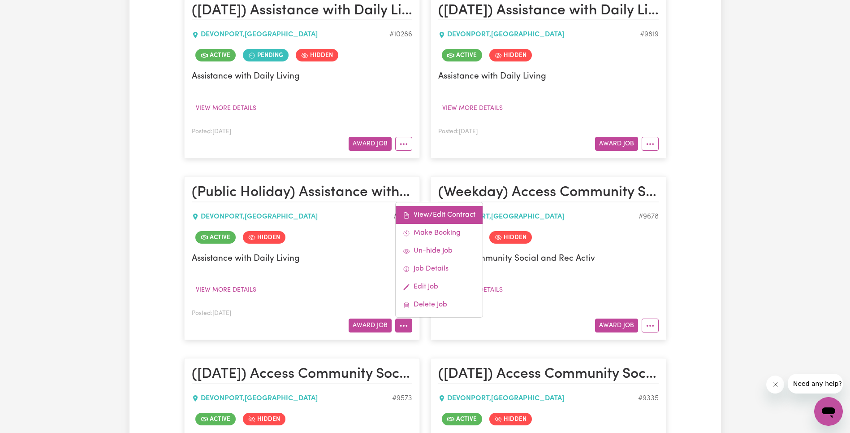
click at [435, 214] on link "View/Edit Contract" at bounding box center [439, 215] width 87 height 18
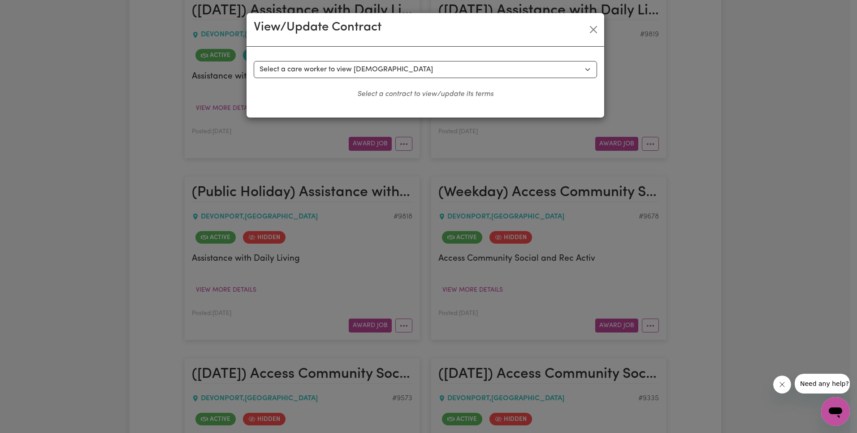
click at [349, 71] on select "Select a care worker to view [DEMOGRAPHIC_DATA] #7656 - [PERSON_NAME] (contract…" at bounding box center [425, 69] width 343 height 17
select select "9715"
select select "PUBLIC_HOLIDAY"
select select "ASSISTANCE_SELF_CARE"
select select "ONE"
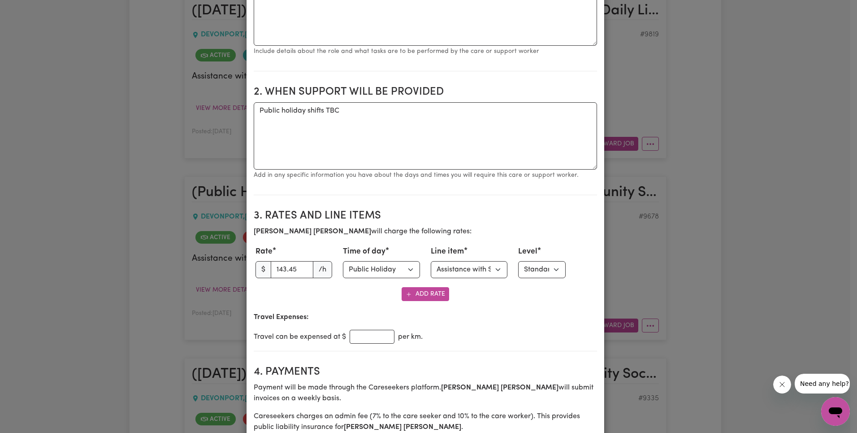
scroll to position [231, 0]
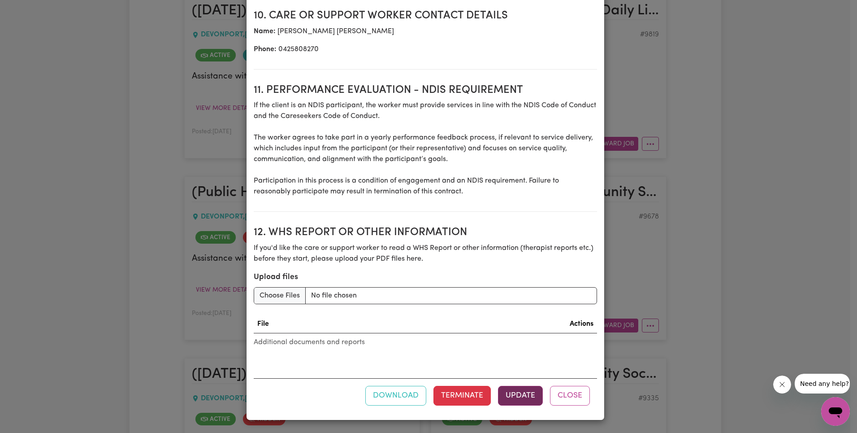
click at [509, 393] on button "Update" at bounding box center [520, 396] width 45 height 20
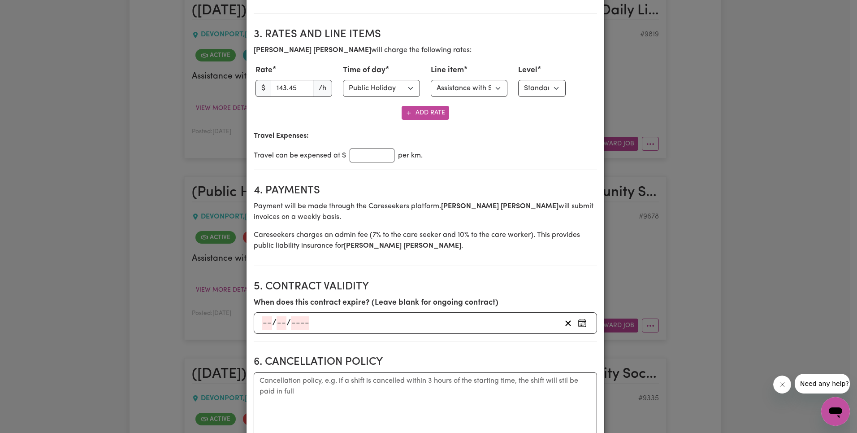
scroll to position [0, 0]
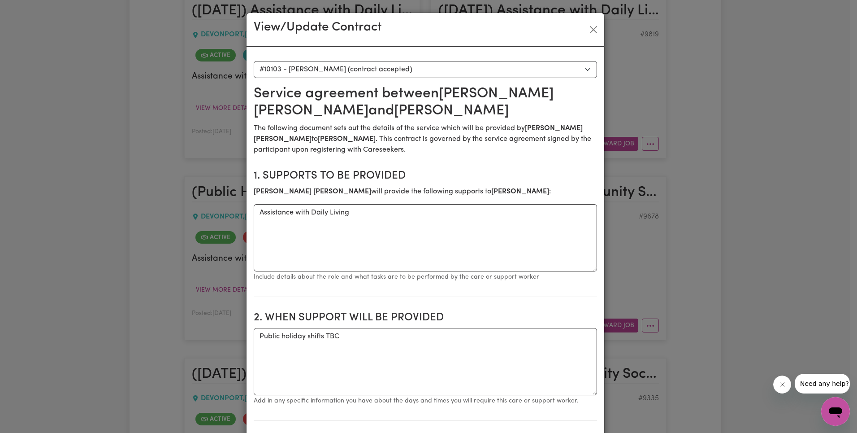
click at [397, 68] on select "Select a care worker to view [DEMOGRAPHIC_DATA] #7656 - [PERSON_NAME] (contract…" at bounding box center [425, 69] width 343 height 17
select select "9717"
type input "119.54"
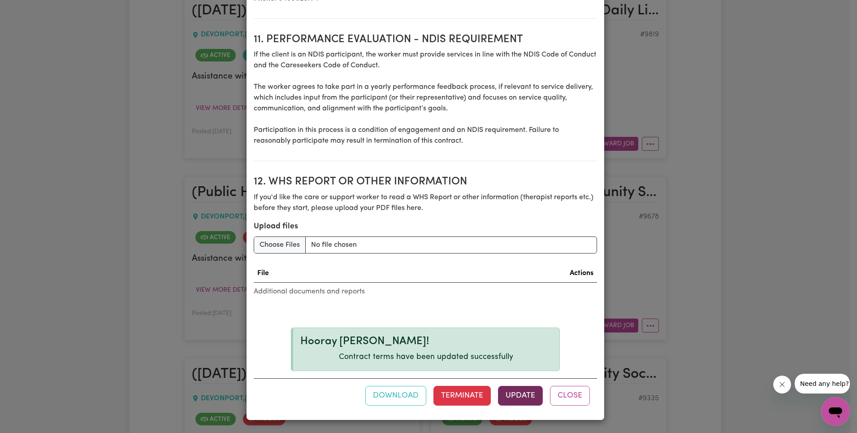
click at [523, 394] on button "Update" at bounding box center [520, 396] width 45 height 20
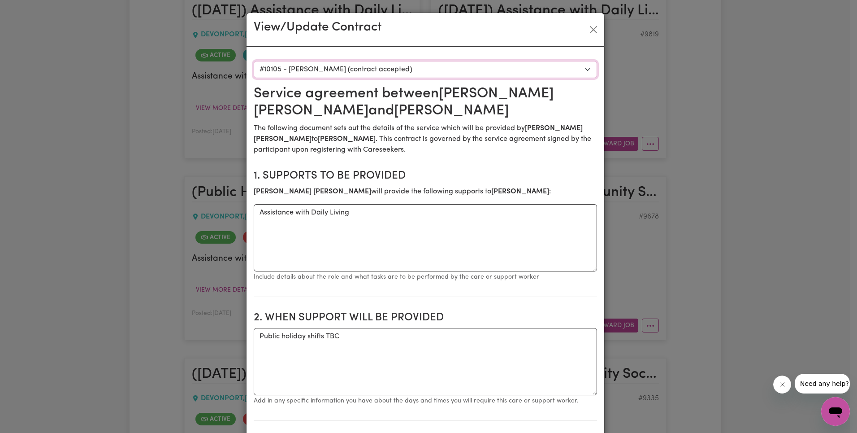
click at [402, 66] on select "Select a care worker to view [DEMOGRAPHIC_DATA] #7656 - [PERSON_NAME] (contract…" at bounding box center [425, 69] width 343 height 17
select select "9719"
type input "120"
click at [508, 170] on h2 "1. Supports to be provided" at bounding box center [425, 175] width 343 height 13
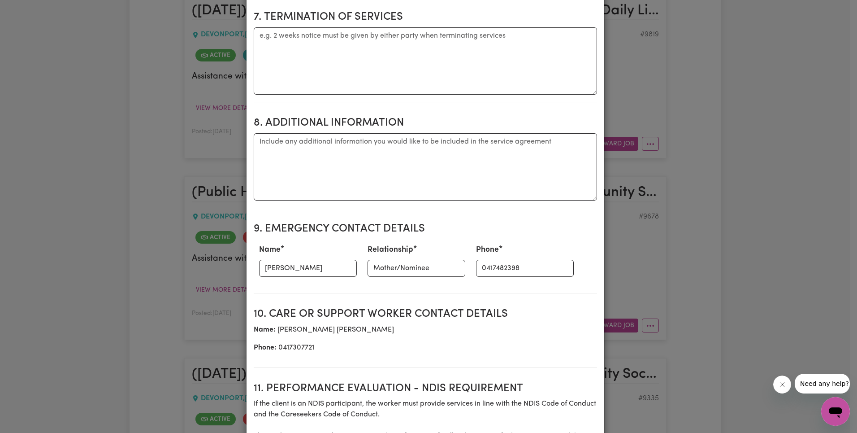
scroll to position [1155, 0]
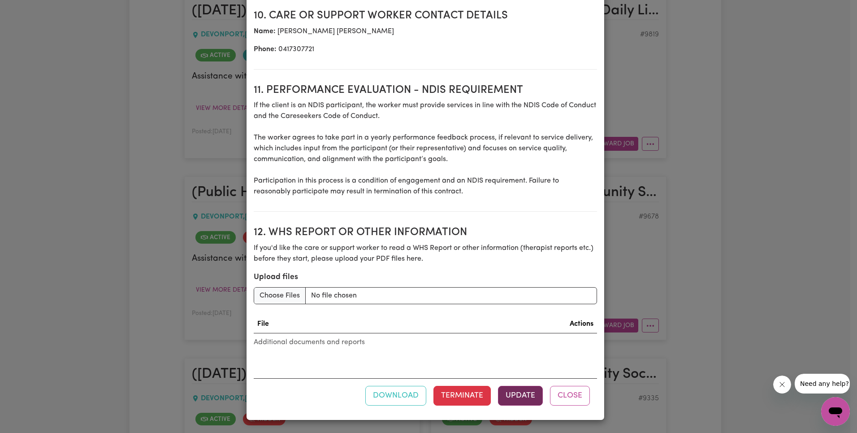
click at [522, 391] on button "Update" at bounding box center [520, 396] width 45 height 20
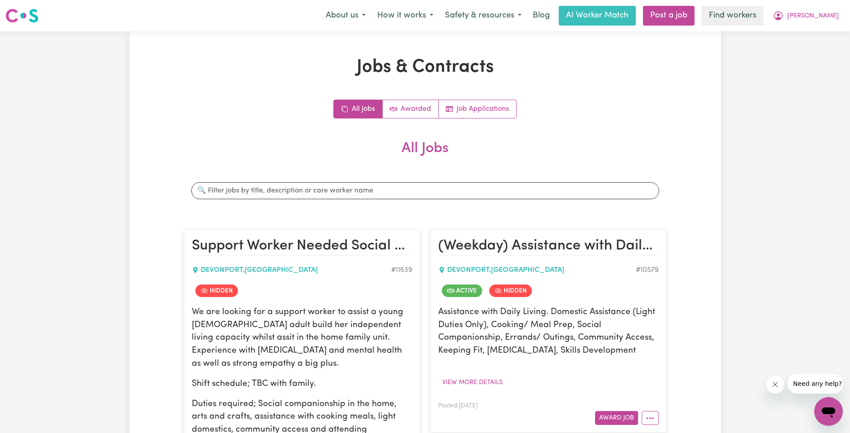
scroll to position [425, 0]
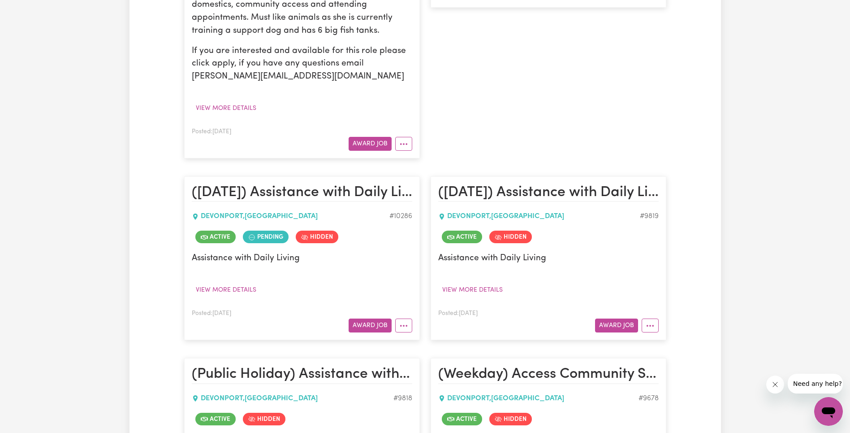
drag, startPoint x: 650, startPoint y: 327, endPoint x: 662, endPoint y: 327, distance: 12.1
click at [650, 327] on icon "More options" at bounding box center [650, 325] width 9 height 9
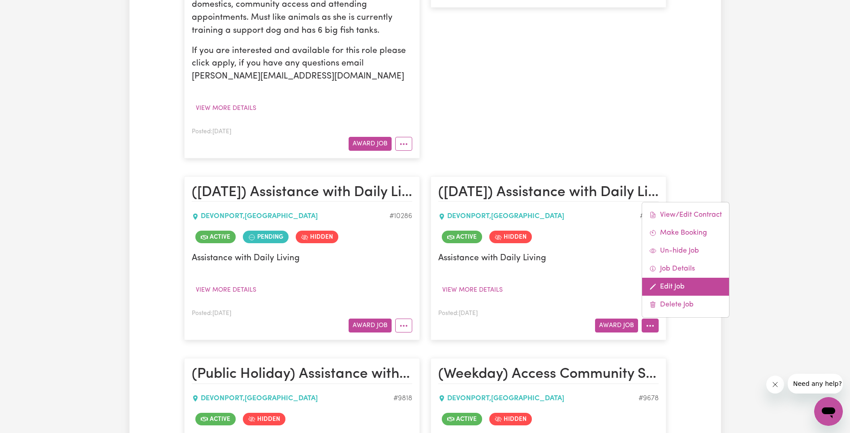
click at [686, 291] on link "Edit Job" at bounding box center [685, 286] width 87 height 18
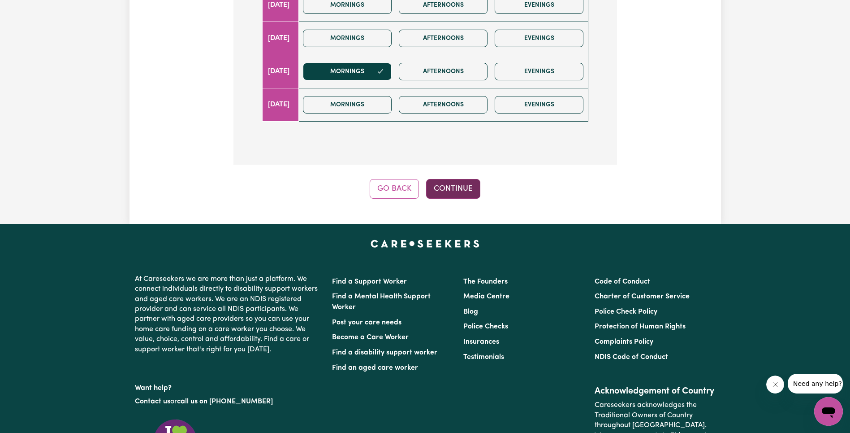
click at [467, 194] on button "Continue" at bounding box center [453, 189] width 54 height 20
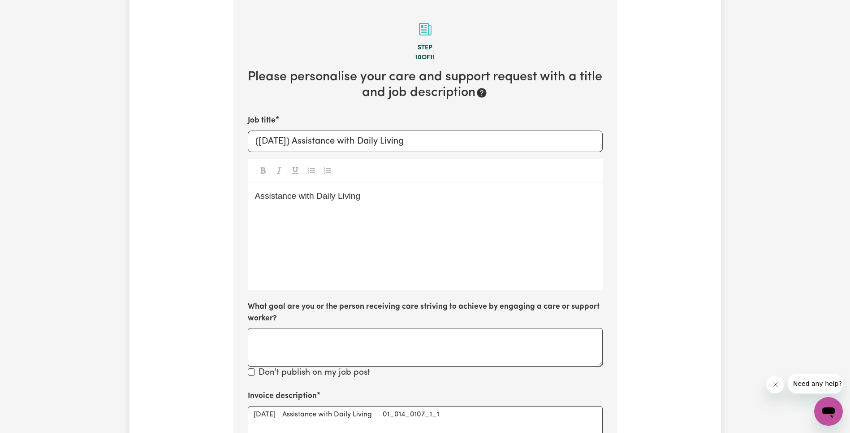
scroll to position [329, 0]
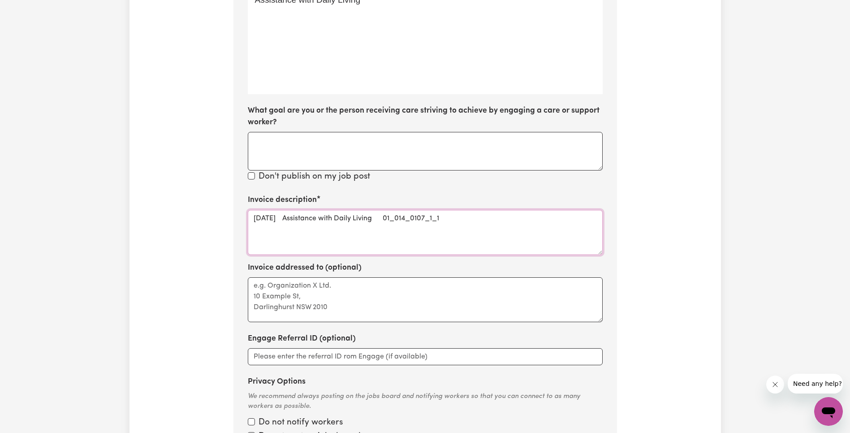
click at [404, 217] on textarea "[DATE] Assistance with Daily Living 01_014_0107_1_1" at bounding box center [425, 232] width 355 height 45
type textarea "[DATE] Assistance with Daily Living"
click at [688, 211] on div "Update Job Post ([DATE]) Assistance with Daily Living Step 10 of 11 Please pers…" at bounding box center [426, 113] width 592 height 771
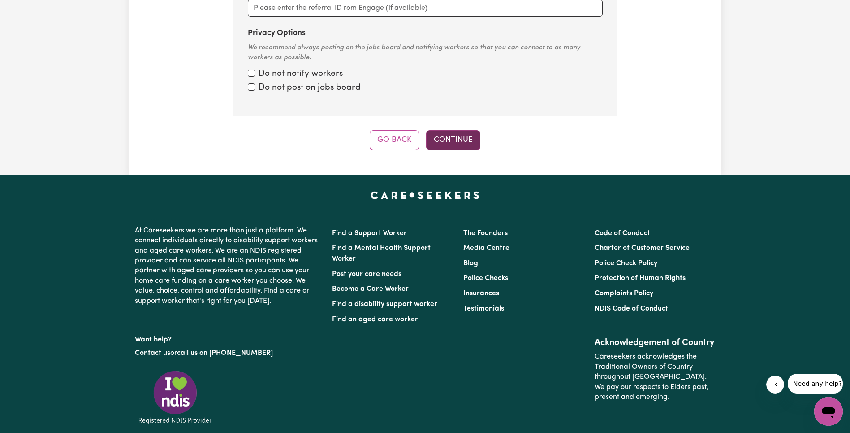
click at [455, 142] on button "Continue" at bounding box center [453, 140] width 54 height 20
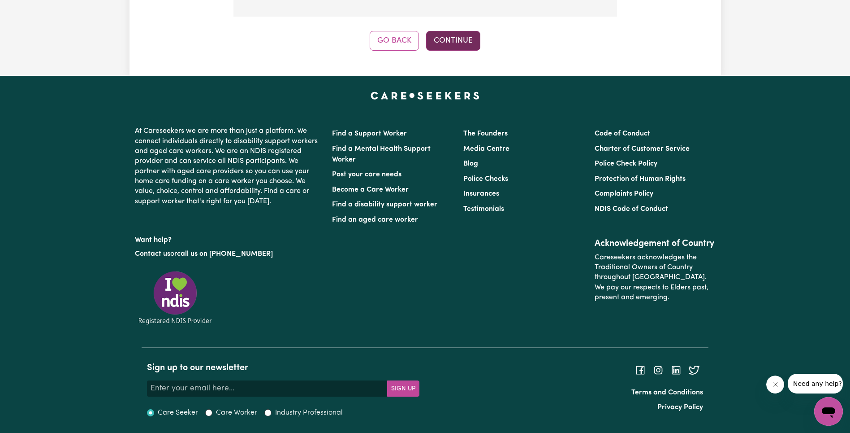
scroll to position [996, 0]
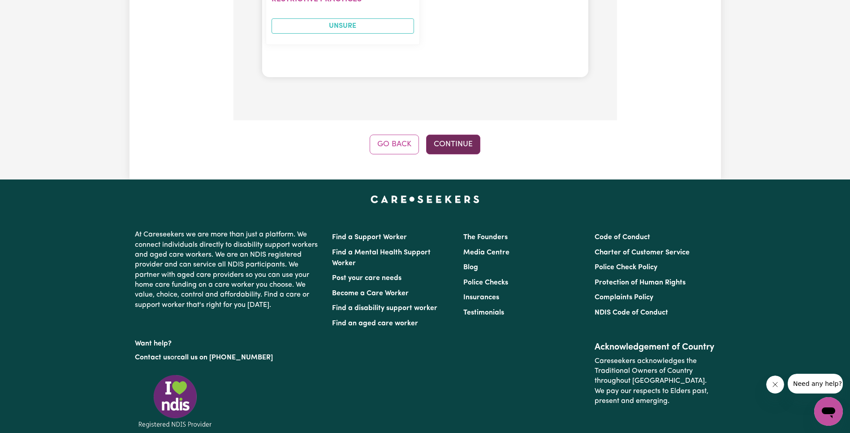
click at [455, 144] on button "Continue" at bounding box center [453, 144] width 54 height 20
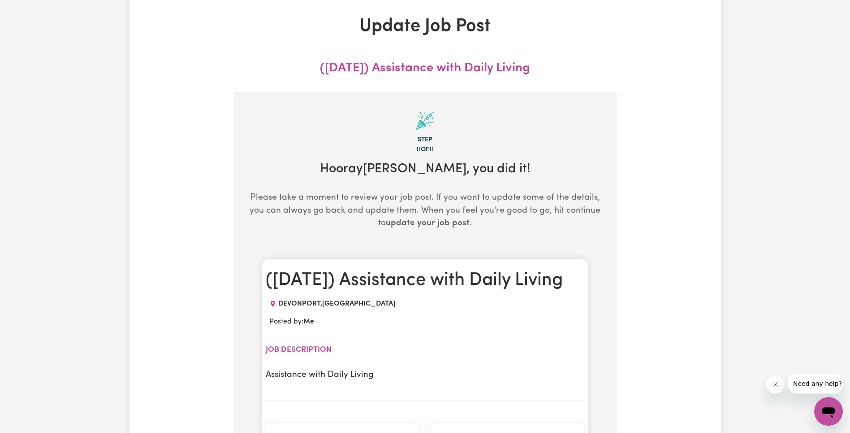
scroll to position [0, 0]
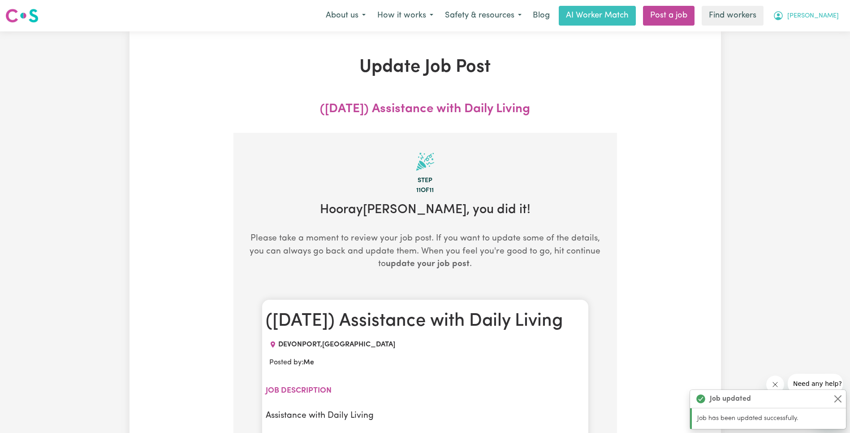
click at [823, 16] on span "[PERSON_NAME]" at bounding box center [814, 16] width 52 height 10
click at [827, 35] on link "My Dashboard" at bounding box center [809, 34] width 71 height 17
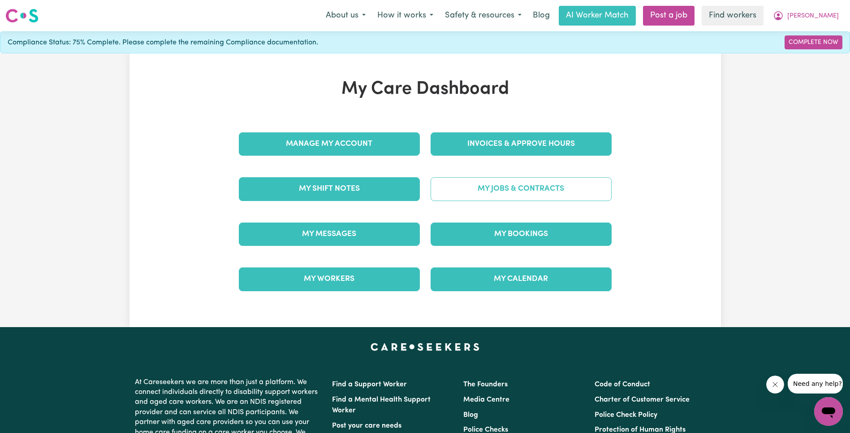
click at [544, 187] on link "My Jobs & Contracts" at bounding box center [521, 188] width 181 height 23
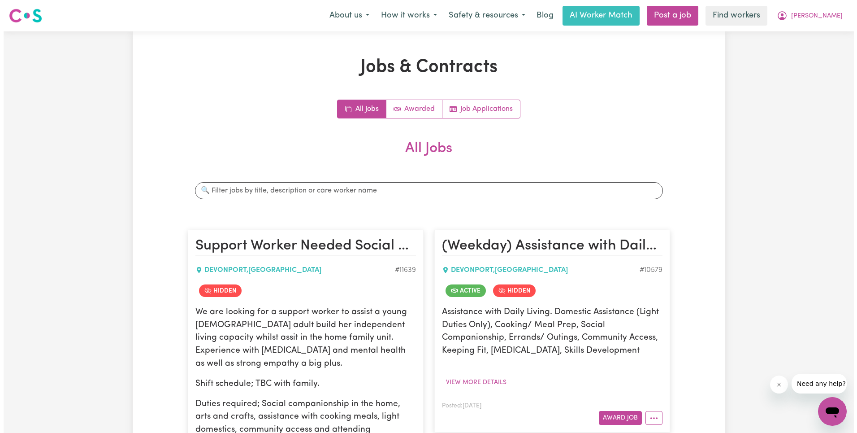
scroll to position [425, 0]
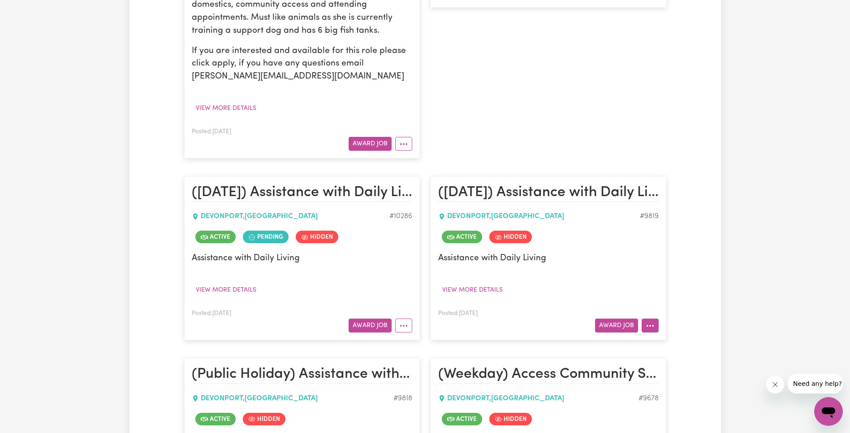
click at [657, 328] on button "More options" at bounding box center [650, 325] width 17 height 14
click at [680, 216] on link "View/Edit Contract" at bounding box center [685, 215] width 87 height 18
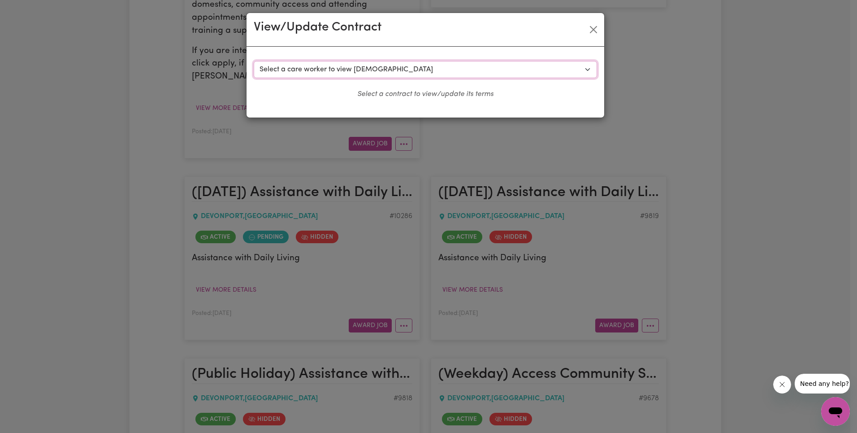
click at [365, 61] on select "Select a care worker to view [DEMOGRAPHIC_DATA] #7657 - [PERSON_NAME] (contract…" at bounding box center [425, 69] width 343 height 17
select select "9470"
select select "[DATE]"
select select "ASSISTANCE_SELF_CARE"
select select "ONE"
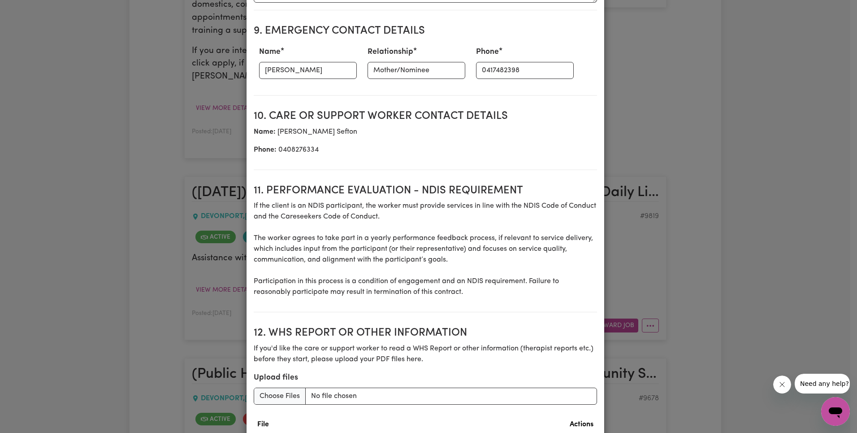
scroll to position [1155, 0]
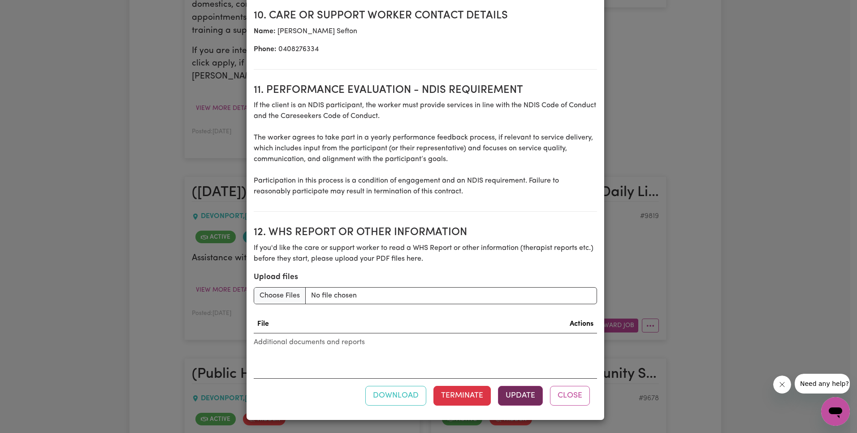
click at [515, 392] on button "Update" at bounding box center [520, 396] width 45 height 20
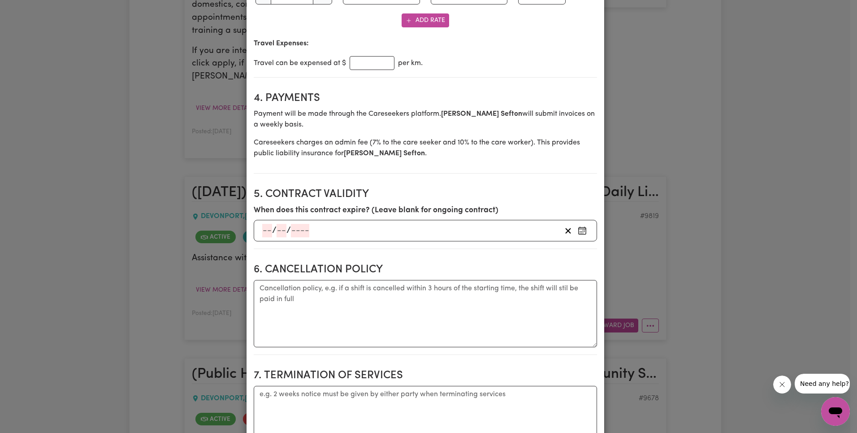
scroll to position [0, 0]
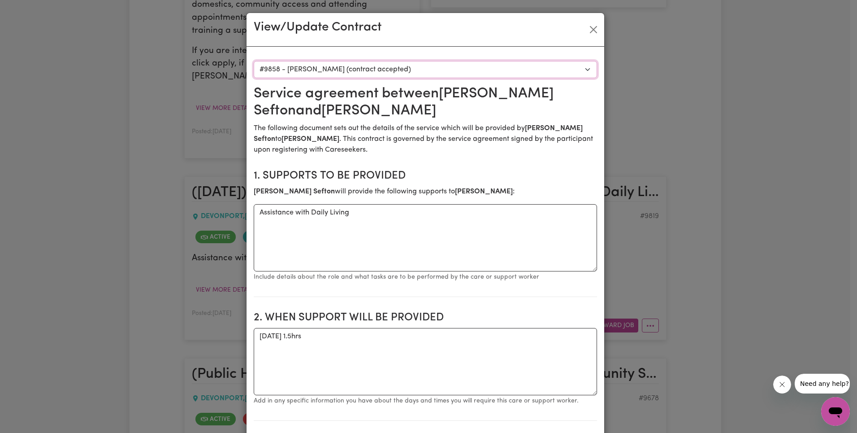
click at [409, 65] on select "Select a care worker to view [DEMOGRAPHIC_DATA] #7657 - [PERSON_NAME] (contract…" at bounding box center [425, 69] width 343 height 17
select select "9473"
type input "109.15"
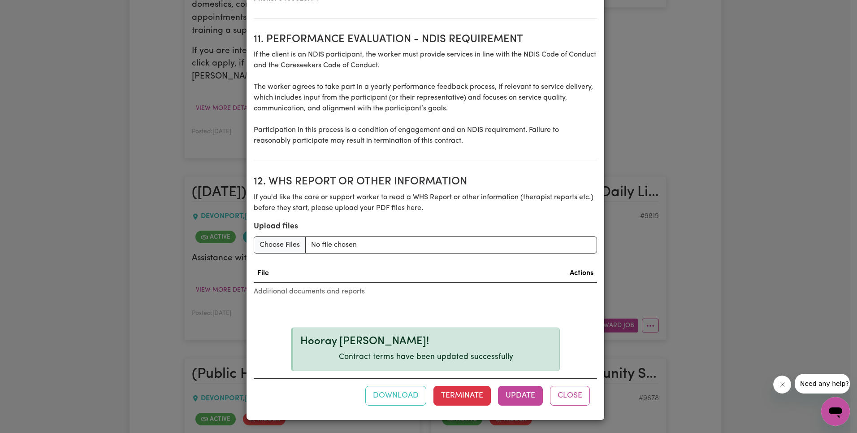
drag, startPoint x: 519, startPoint y: 391, endPoint x: 514, endPoint y: 355, distance: 36.2
click at [520, 391] on button "Update" at bounding box center [520, 396] width 45 height 20
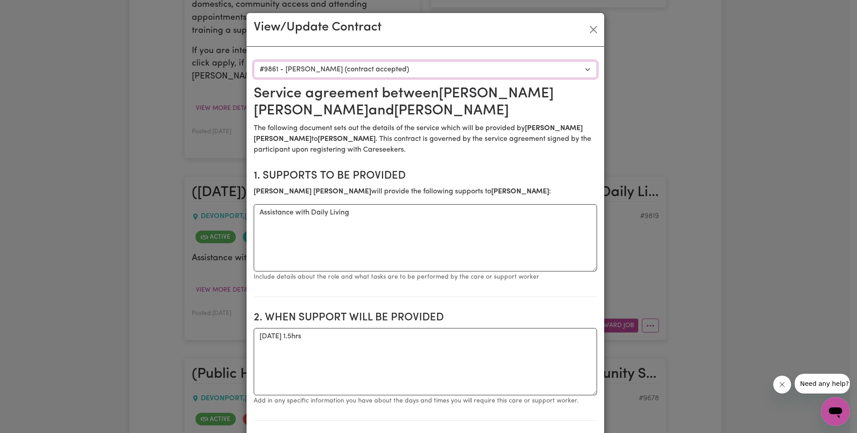
click at [411, 69] on select "Select a care worker to view [DEMOGRAPHIC_DATA] #7657 - [PERSON_NAME] (contract…" at bounding box center [425, 69] width 343 height 17
select select "9726"
type textarea "[DATE]"
type input "112"
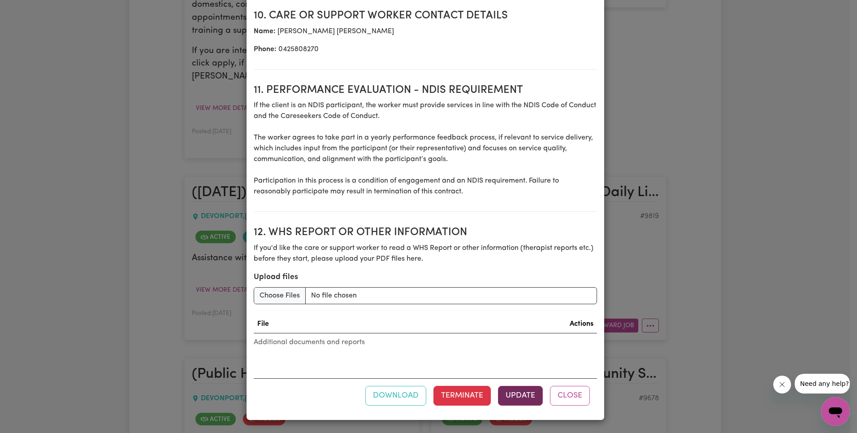
click at [517, 399] on button "Update" at bounding box center [520, 396] width 45 height 20
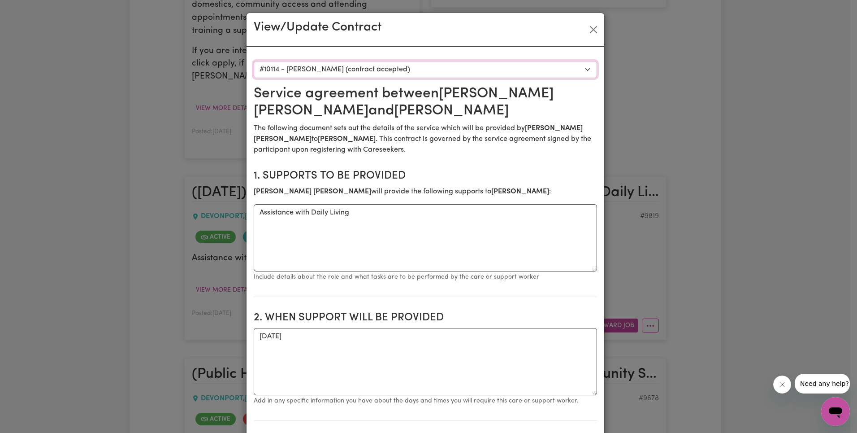
click at [387, 71] on select "Select a care worker to view [DEMOGRAPHIC_DATA] #7657 - [PERSON_NAME] (contract…" at bounding box center [425, 69] width 343 height 17
select select "9840"
type input "100"
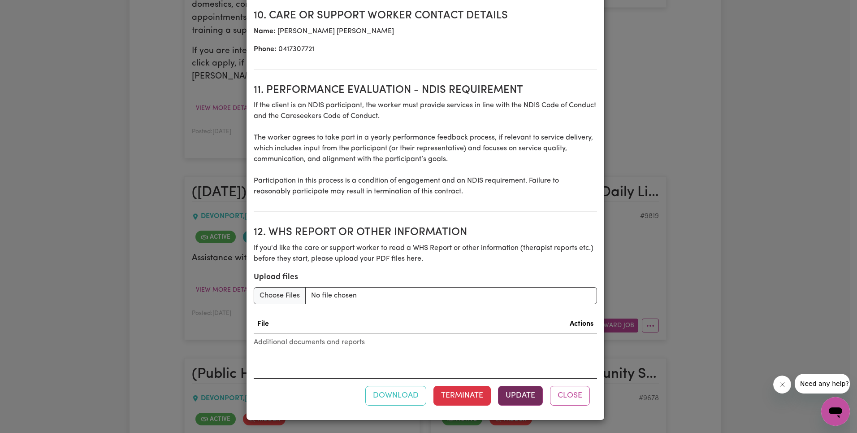
click at [521, 400] on button "Update" at bounding box center [520, 396] width 45 height 20
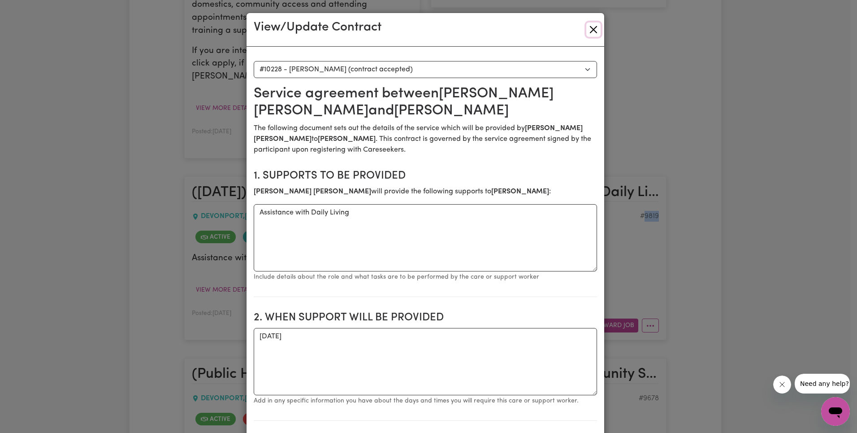
click at [587, 30] on button "Close" at bounding box center [593, 29] width 14 height 14
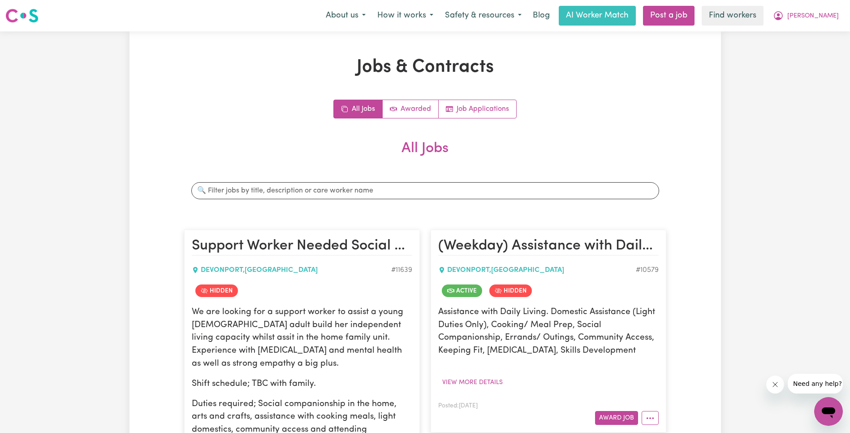
click at [426, 155] on h2 "All Jobs" at bounding box center [425, 155] width 482 height 31
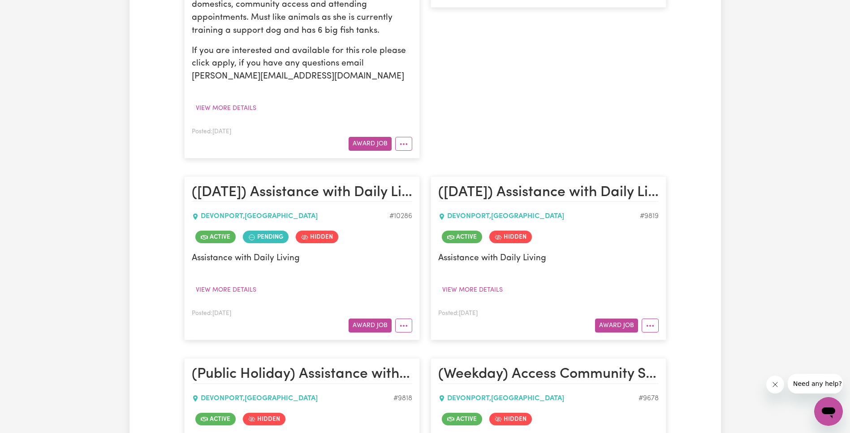
click at [413, 327] on article "([DATE]) Assistance with Daily Living [GEOGRAPHIC_DATA] , [GEOGRAPHIC_DATA] # 1…" at bounding box center [302, 258] width 236 height 164
click at [408, 327] on button "More options" at bounding box center [403, 325] width 17 height 14
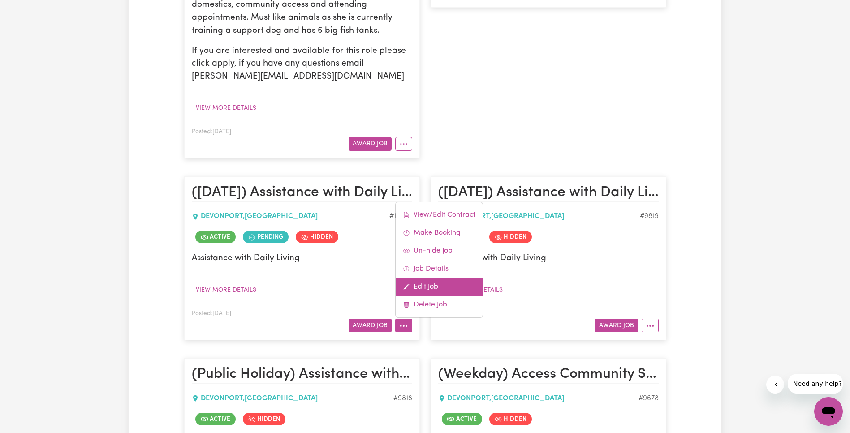
click at [434, 280] on link "Edit Job" at bounding box center [439, 286] width 87 height 18
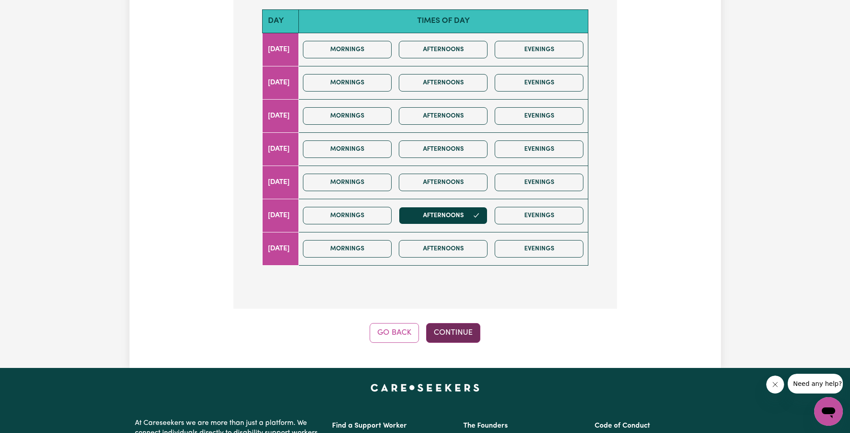
click at [443, 330] on button "Continue" at bounding box center [453, 333] width 54 height 20
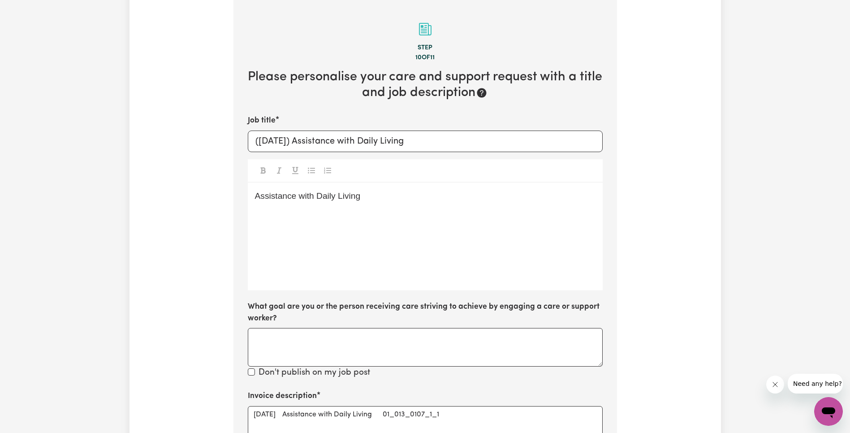
scroll to position [400, 0]
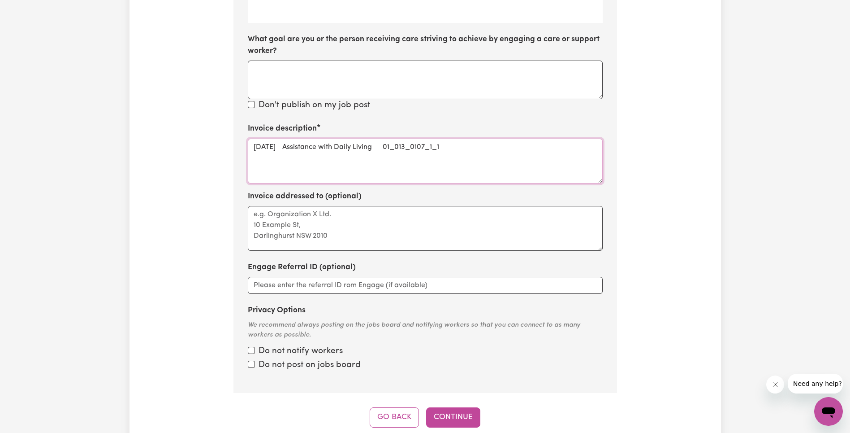
click at [430, 151] on textarea "[DATE] Assistance with Daily Living 01_013_0107_1_1" at bounding box center [425, 161] width 355 height 45
type textarea "[DATE] Assistance with Daily Living"
click at [467, 412] on button "Continue" at bounding box center [453, 417] width 54 height 20
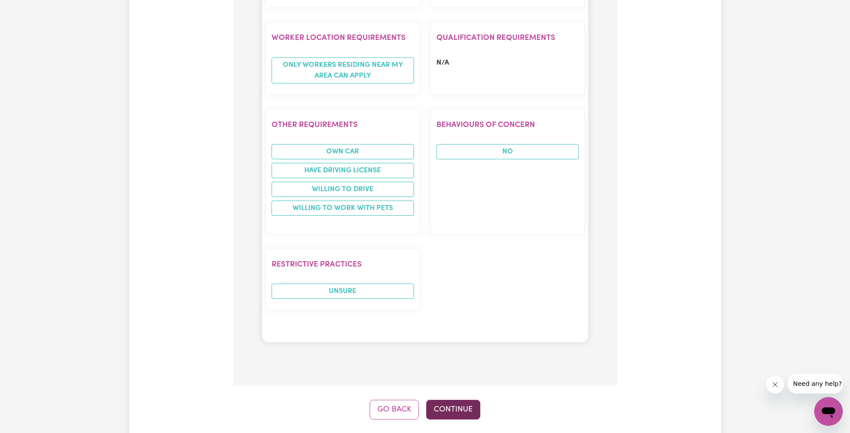
scroll to position [891, 0]
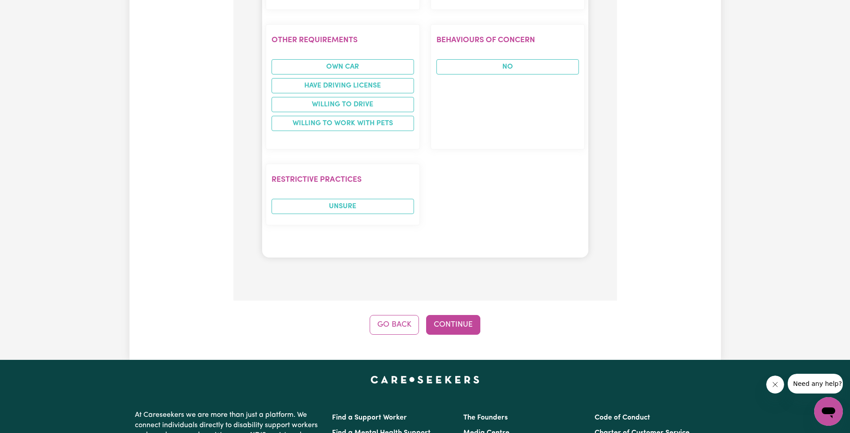
click at [462, 325] on button "Continue" at bounding box center [453, 325] width 54 height 20
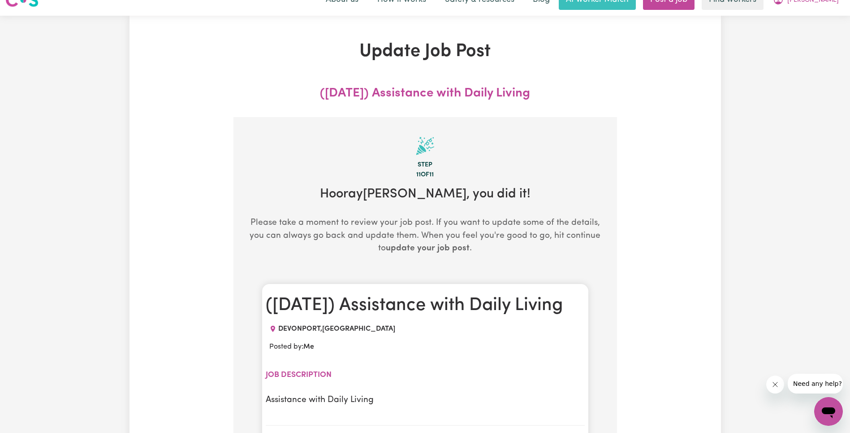
scroll to position [0, 0]
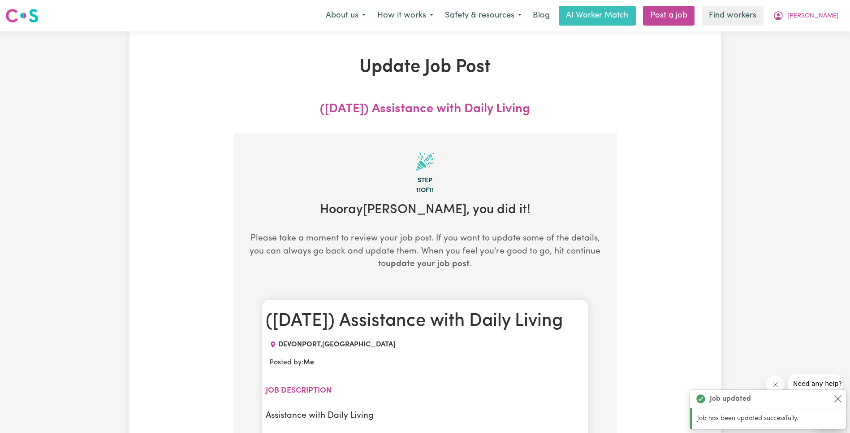
click at [823, 30] on nav "Menu About us How it works Safety & resources Blog AI Worker Match Post a job F…" at bounding box center [425, 15] width 850 height 31
click at [830, 10] on button "[PERSON_NAME]" at bounding box center [806, 15] width 78 height 19
click at [811, 35] on link "My Dashboard" at bounding box center [809, 34] width 71 height 17
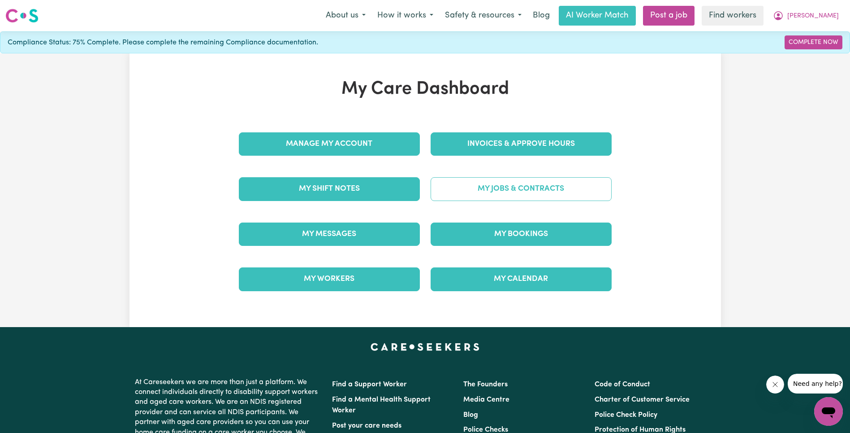
click at [559, 196] on link "My Jobs & Contracts" at bounding box center [521, 188] width 181 height 23
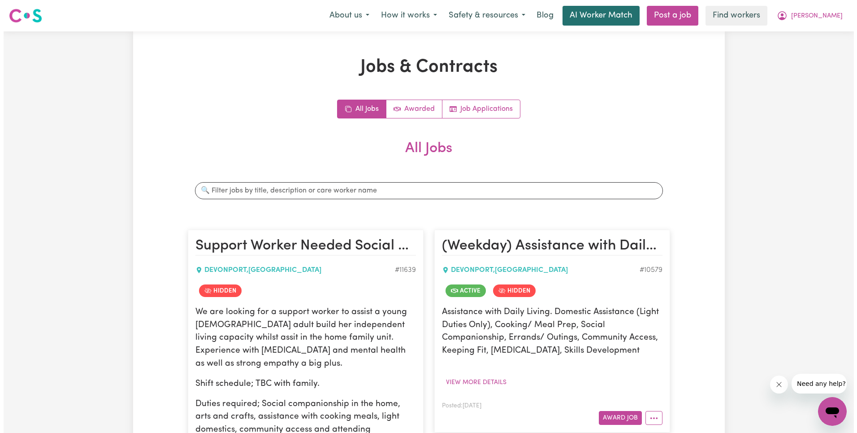
scroll to position [425, 0]
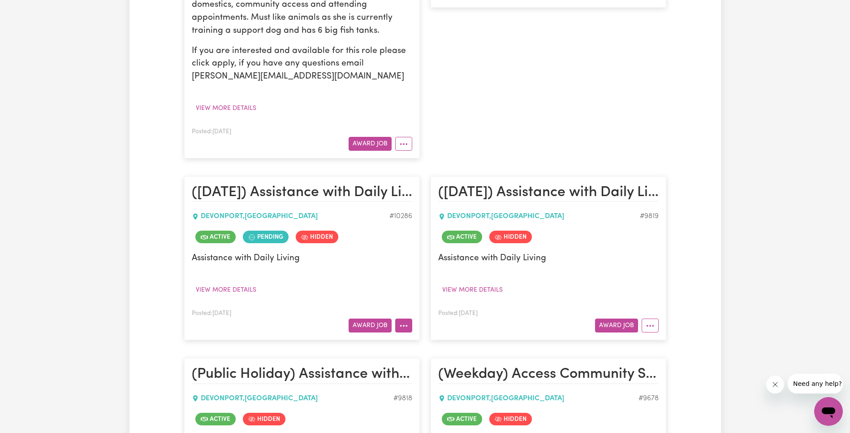
click at [397, 326] on button "More options" at bounding box center [403, 325] width 17 height 14
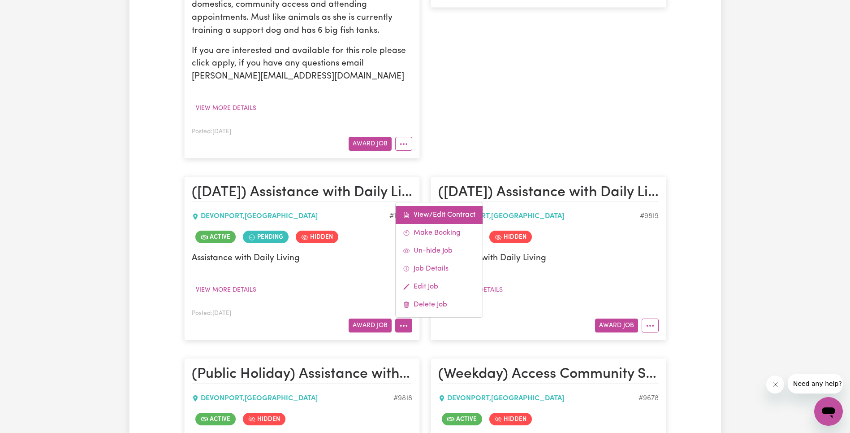
click at [450, 212] on link "View/Edit Contract" at bounding box center [439, 215] width 87 height 18
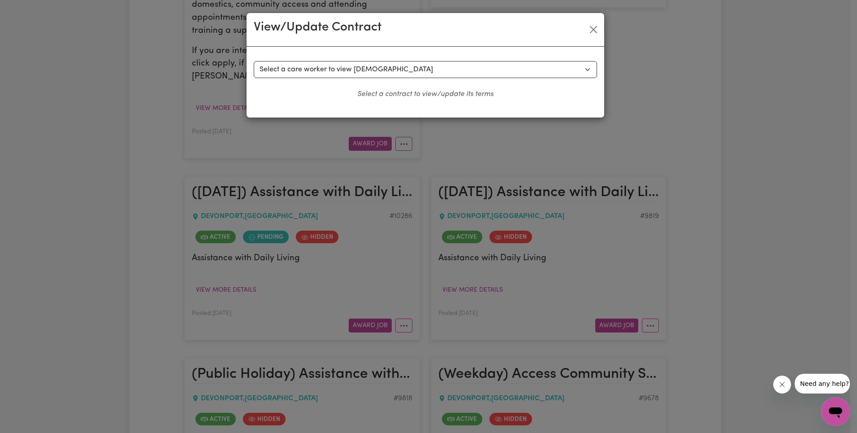
click at [428, 78] on div "Select a contract to view Select a care worker to view [DEMOGRAPHIC_DATA] #7887…" at bounding box center [425, 80] width 343 height 39
click at [432, 65] on select "Select a care worker to view [DEMOGRAPHIC_DATA] #7887 - [PERSON_NAME] (contract…" at bounding box center [425, 69] width 343 height 17
select select "7499"
select select "WEEKDAY_DAYTIME"
select select "ASSISTANCE_SELF_CARE"
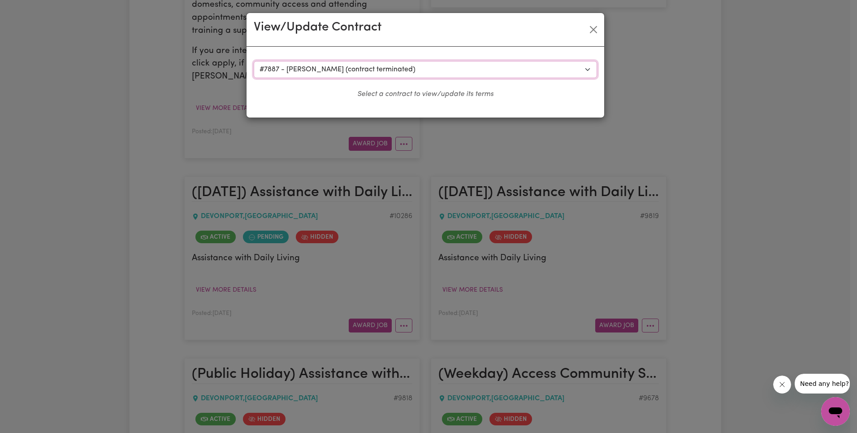
select select "ONE"
select select "[DATE]"
select select "ASSISTANCE_SELF_CARE"
select select "ONE"
select select "[DATE]"
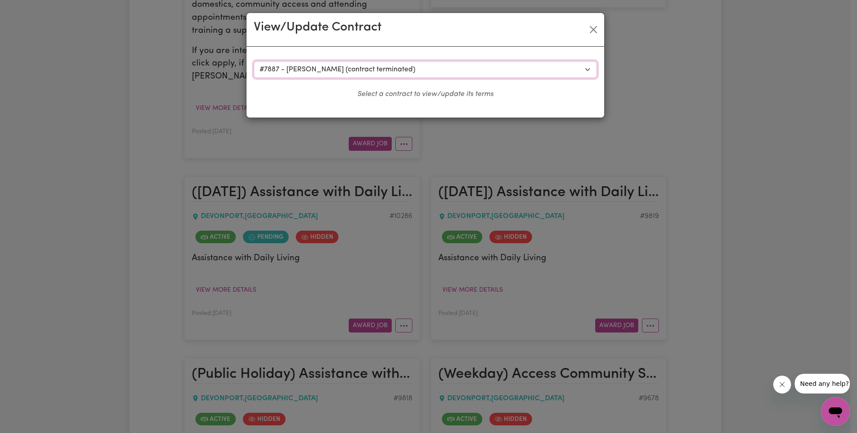
select select "ASSISTANCE_SELF_CARE"
select select "ONE"
select select "PUBLIC_HOLIDAY"
select select "ASSISTANCE_SELF_CARE"
select select "ONE"
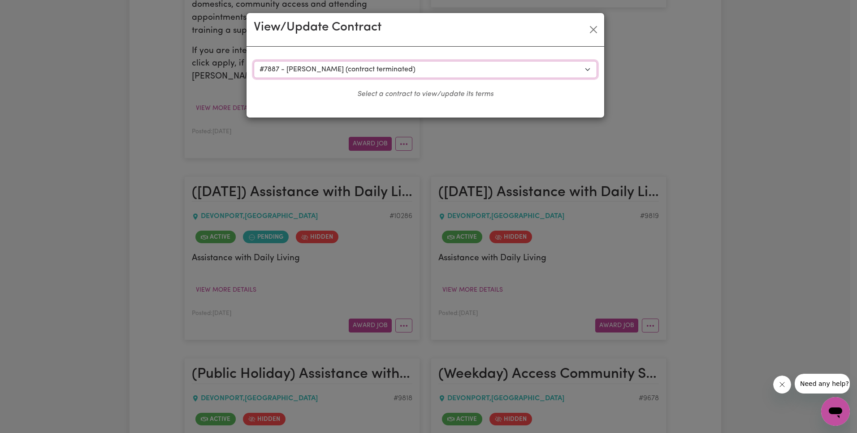
select select "WEEKDAY_EVENING"
select select "ASSISTANCE_SELF_CARE"
select select "ONE"
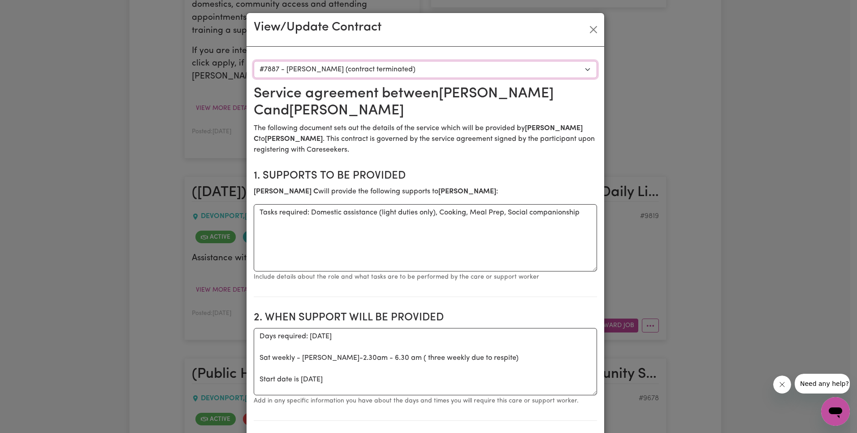
click at [429, 72] on select "Select a care worker to view [DEMOGRAPHIC_DATA] #7887 - [PERSON_NAME] (contract…" at bounding box center [425, 69] width 343 height 17
select select "9457"
type textarea "Tasks required: Cooking, Domestic assistance (light duties only), Social compan…"
type textarea "Days required: [DATE] Approximately 3.4 hours to be delivered per week. Start d…"
type input "a"
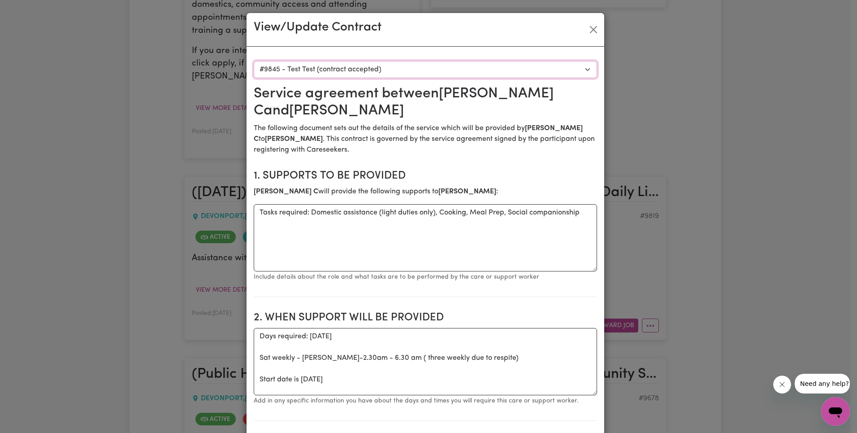
type input "a"
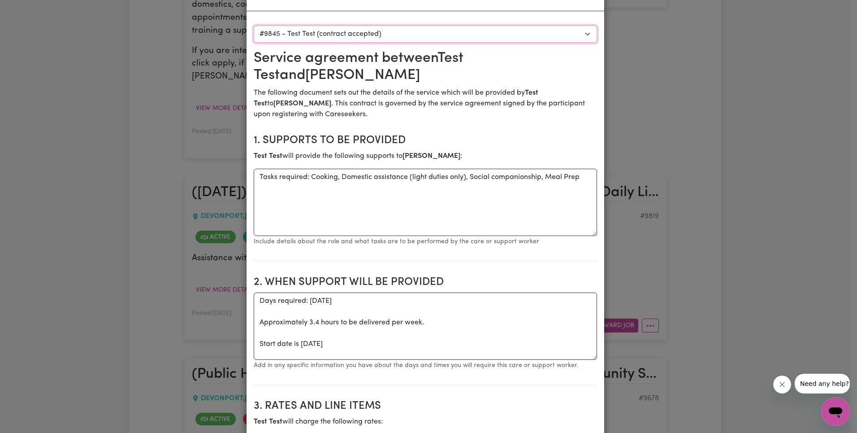
scroll to position [0, 0]
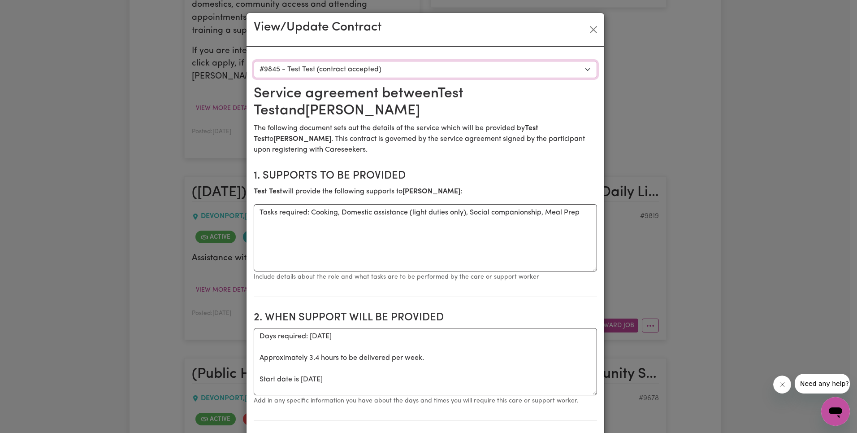
click at [386, 68] on select "Select a care worker to view [DEMOGRAPHIC_DATA] #7887 - [PERSON_NAME] (contract…" at bounding box center [425, 69] width 343 height 17
select select "9459"
type textarea "Assistance with Daily Living"
type textarea "[DATE] 1.5hrs"
type input "[PERSON_NAME]"
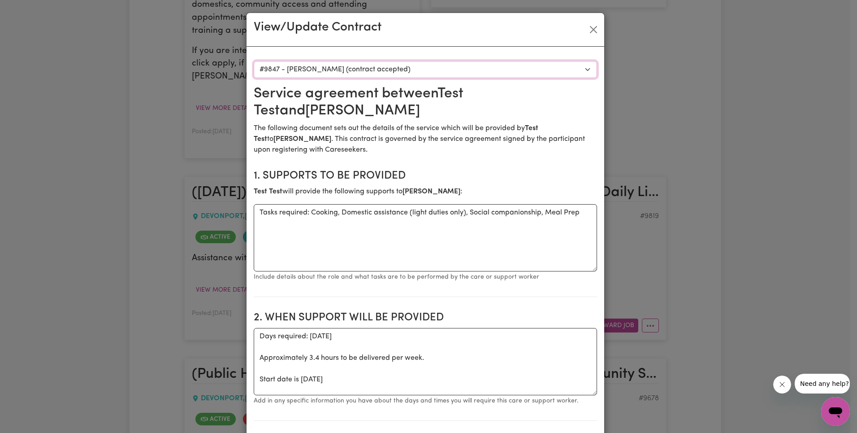
type input "Mother/Nominee"
type input "0417482398"
select select "[DATE]"
select select "ASSISTANCE_SELF_CARE"
select select "ONE"
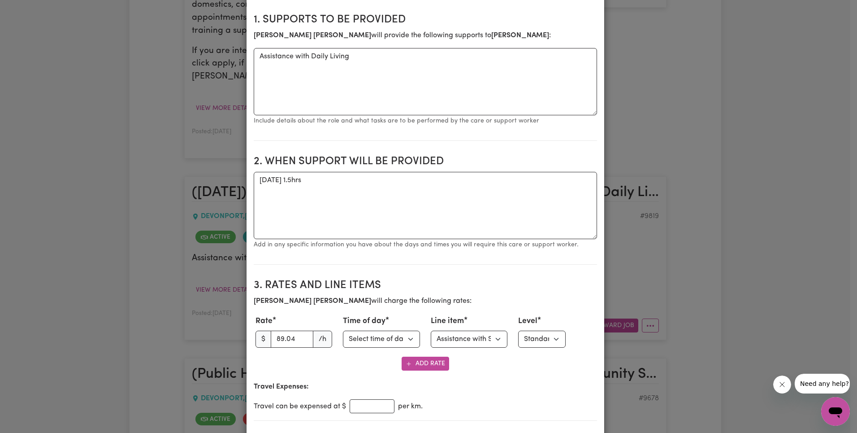
scroll to position [202, 0]
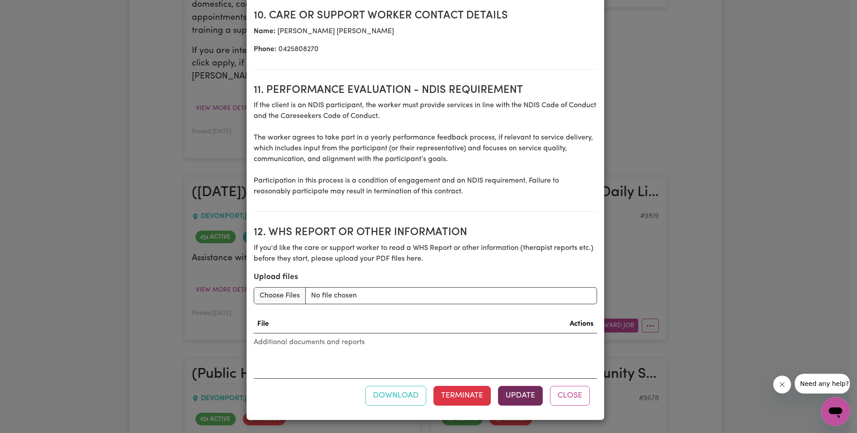
click at [527, 395] on button "Update" at bounding box center [520, 396] width 45 height 20
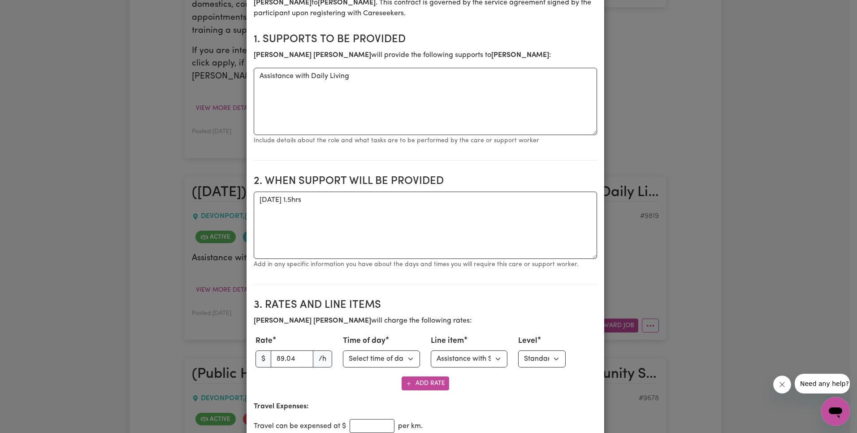
scroll to position [0, 0]
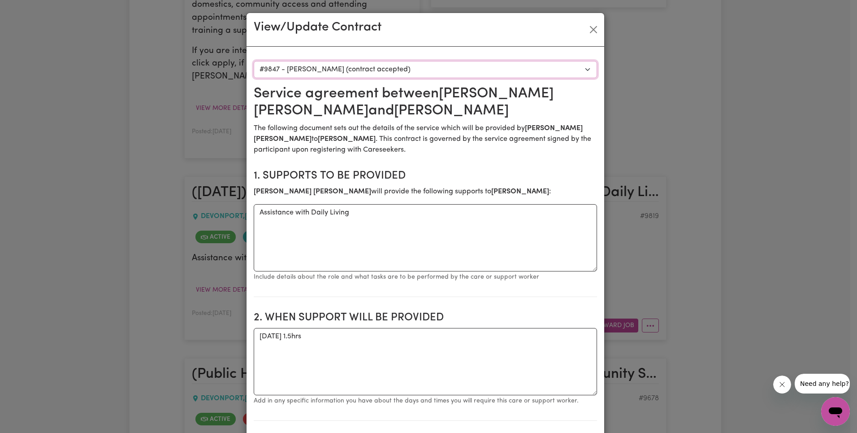
click at [392, 69] on select "Select a care worker to view [DEMOGRAPHIC_DATA] #7887 - [PERSON_NAME] (contract…" at bounding box center [425, 69] width 343 height 17
select select "9463"
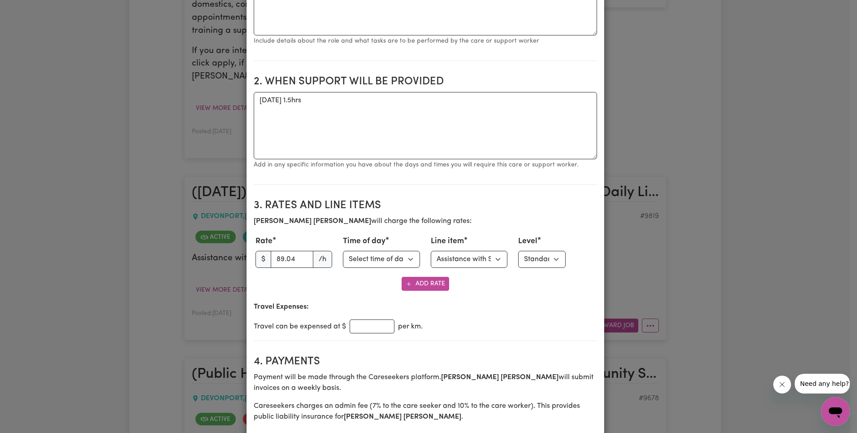
select select "[DATE]"
select select "ASSISTANCE_SELF_CARE"
select select "ONE"
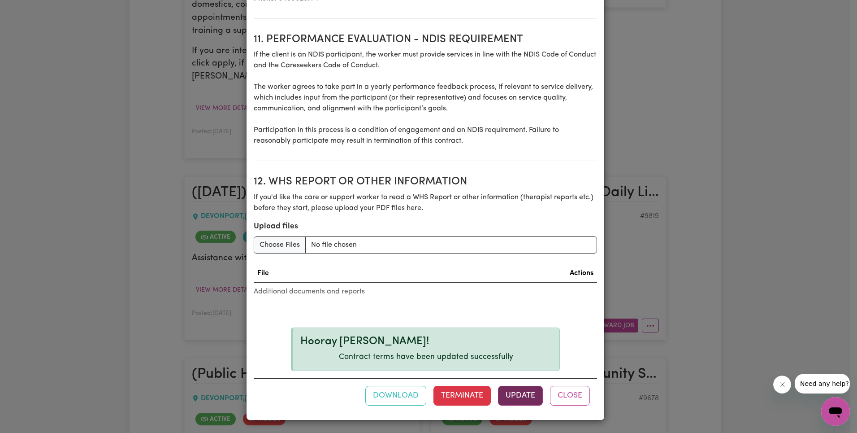
click at [514, 398] on button "Update" at bounding box center [520, 396] width 45 height 20
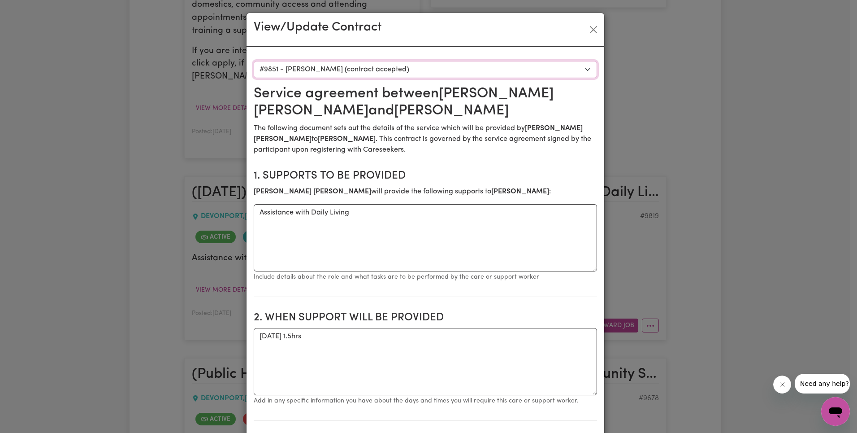
click at [394, 67] on select "Select a care worker to view [DEMOGRAPHIC_DATA] #7887 - [PERSON_NAME] (contract…" at bounding box center [425, 69] width 343 height 17
select select "9503"
type textarea "Days required: [DATE] 1.5hrs"
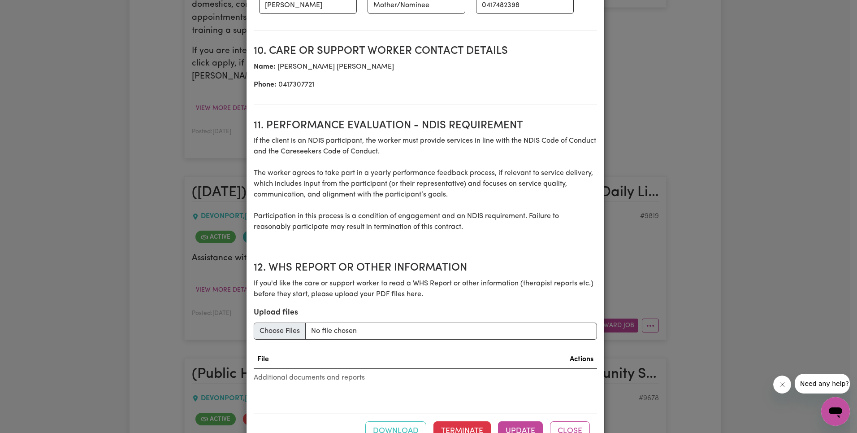
scroll to position [1155, 0]
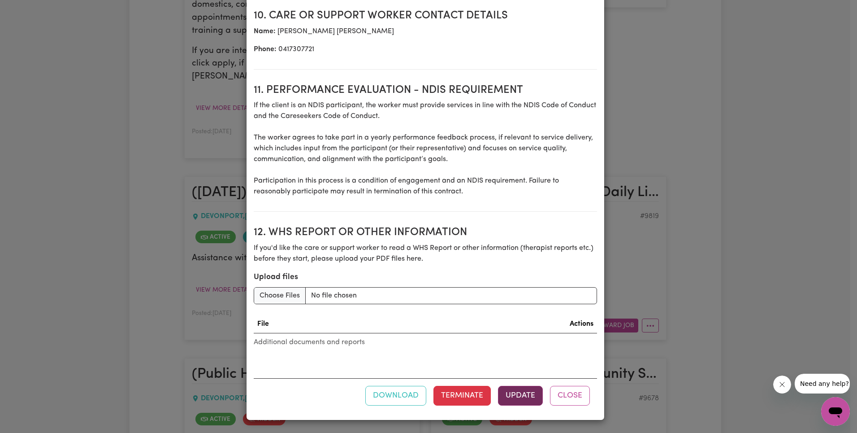
click at [521, 394] on button "Update" at bounding box center [520, 396] width 45 height 20
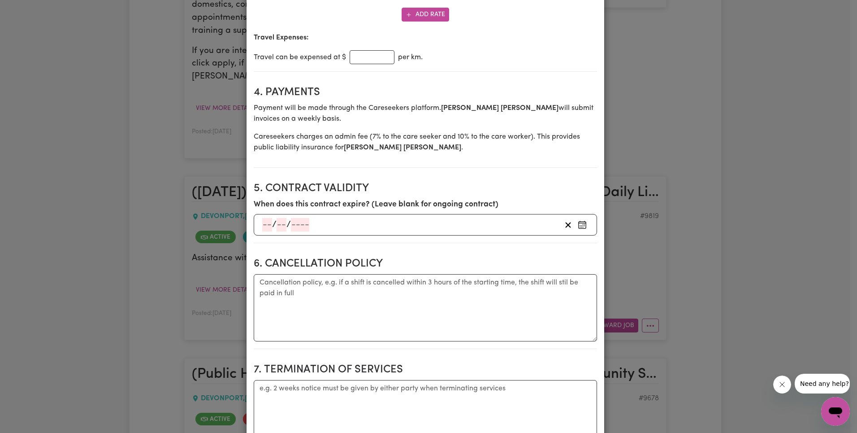
scroll to position [0, 0]
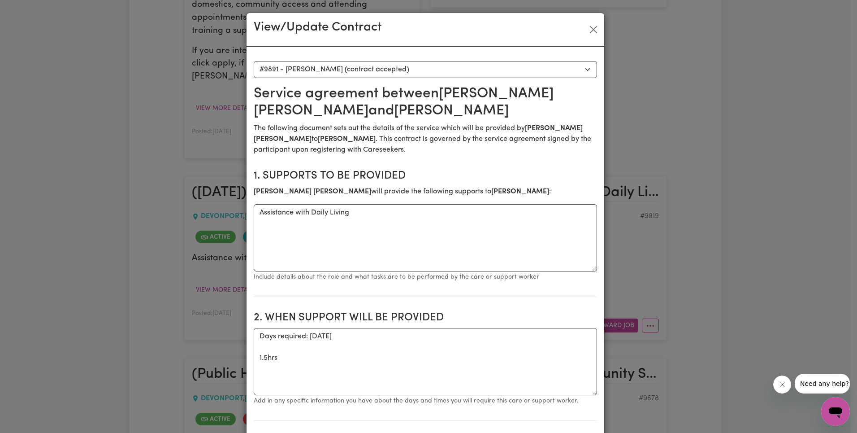
click at [388, 70] on select "Select a care worker to view [DEMOGRAPHIC_DATA] #7887 - [PERSON_NAME] (contract…" at bounding box center [425, 69] width 343 height 17
select select "9844"
type textarea "[DATE]"
type input "85"
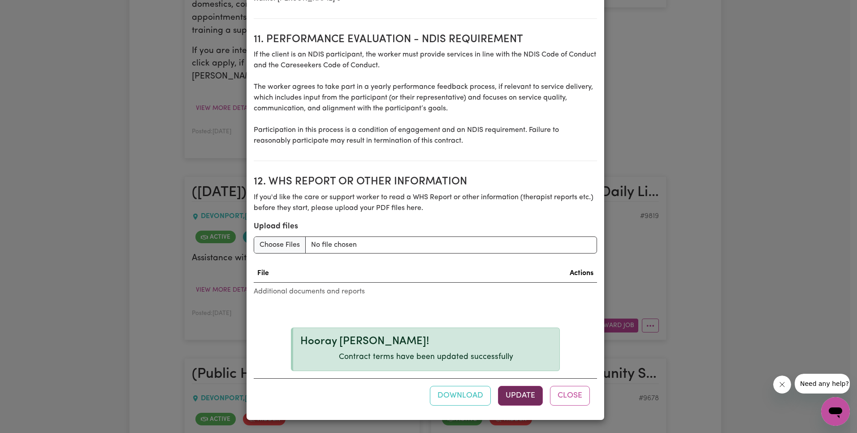
click at [516, 395] on button "Update" at bounding box center [520, 396] width 45 height 20
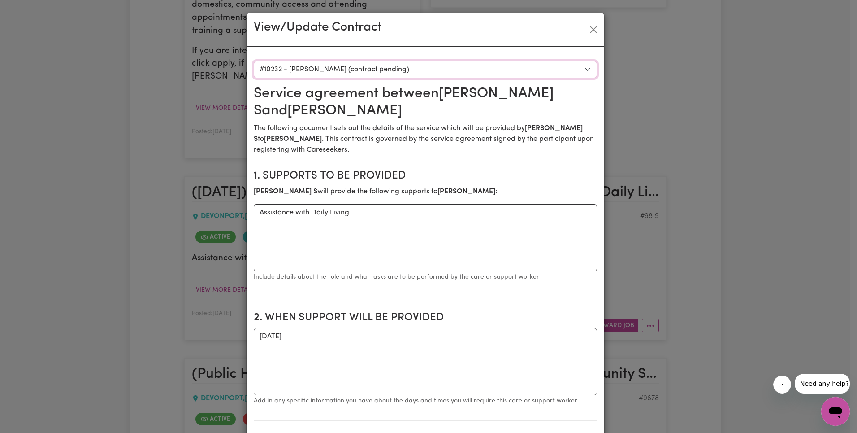
click at [542, 69] on select "Select a care worker to view [DEMOGRAPHIC_DATA] #7887 - [PERSON_NAME] (contract…" at bounding box center [425, 69] width 343 height 17
select select "9463"
type textarea "[DATE] 1.5hrs"
type input "88.36"
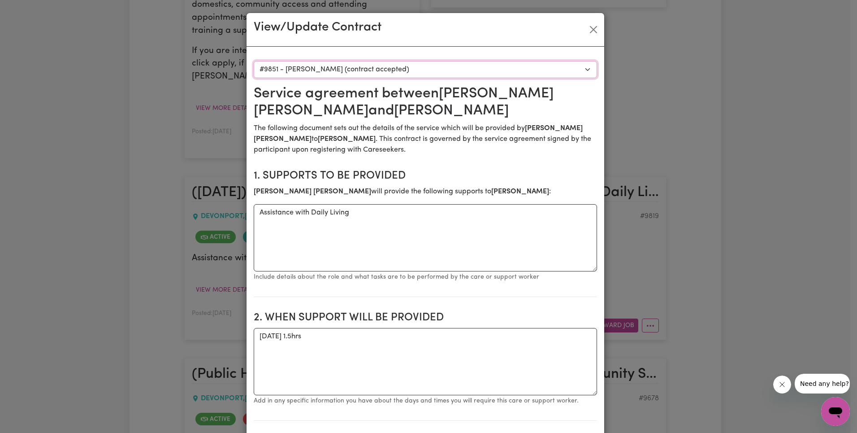
click at [430, 69] on select "Select a care worker to view [DEMOGRAPHIC_DATA] #7887 - [PERSON_NAME] (contract…" at bounding box center [425, 69] width 343 height 17
select select "9457"
type textarea "Tasks required: Cooking, Domestic assistance (light duties only), Social compan…"
type textarea "Days required: [DATE] Approximately 3.4 hours to be delivered per week. Start d…"
type input "a"
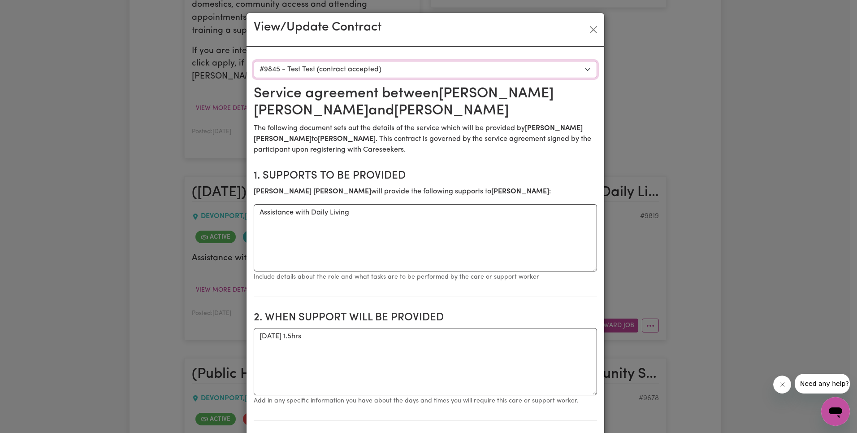
type input "a"
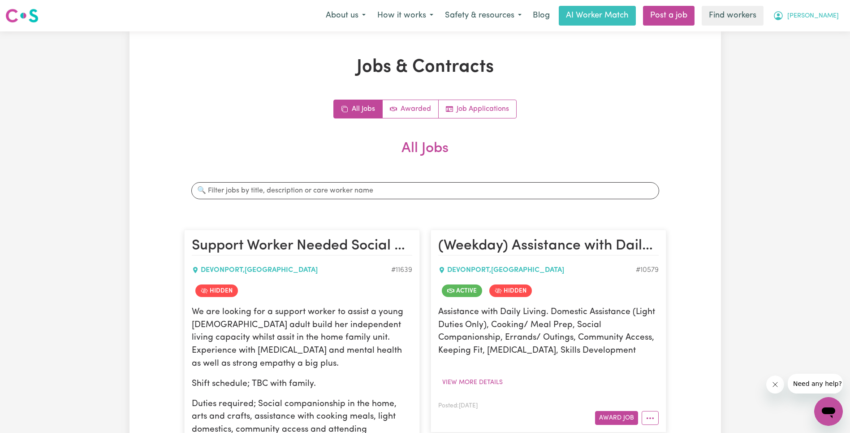
click at [823, 19] on span "[PERSON_NAME]" at bounding box center [814, 16] width 52 height 10
click at [802, 56] on link "Logout" at bounding box center [809, 51] width 71 height 17
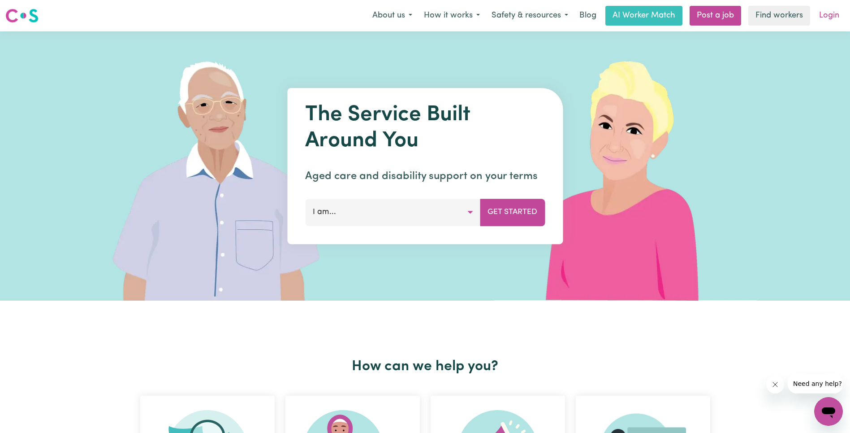
click at [827, 13] on link "Login" at bounding box center [829, 16] width 31 height 20
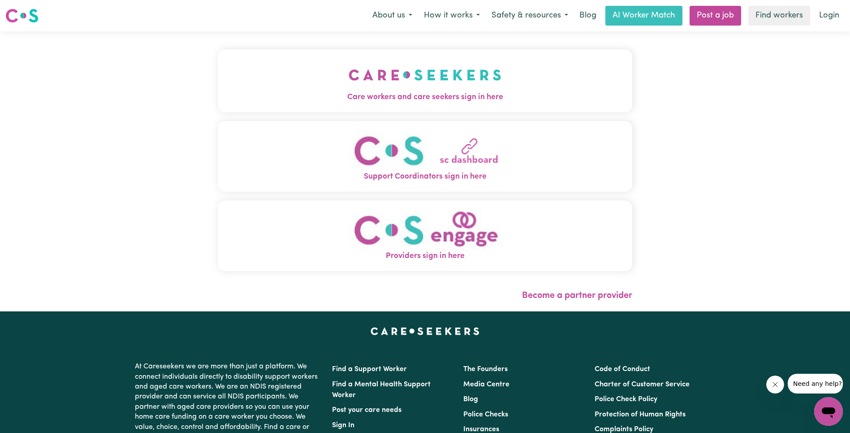
click at [368, 89] on img "Care workers and care seekers sign in here" at bounding box center [425, 74] width 153 height 33
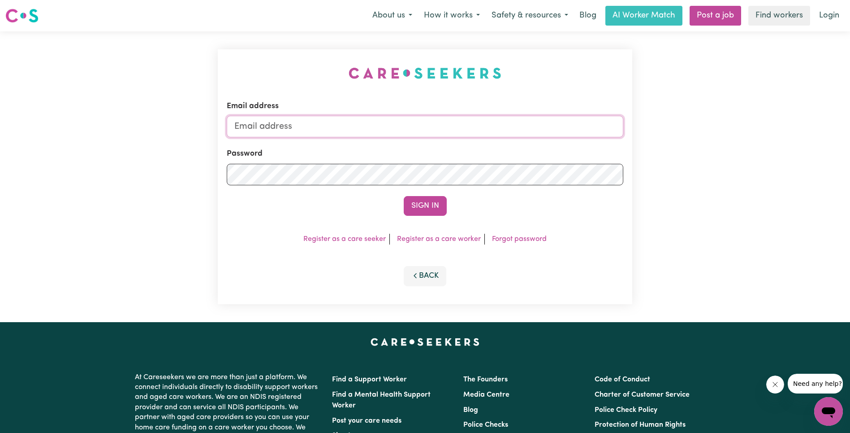
click at [467, 126] on input "Email address" at bounding box center [425, 127] width 397 height 22
type input "[EMAIL_ADDRESS][DOMAIN_NAME]"
drag, startPoint x: 433, startPoint y: 207, endPoint x: 456, endPoint y: 191, distance: 28.4
click at [433, 207] on button "Sign In" at bounding box center [425, 206] width 43 height 20
